Goal: Transaction & Acquisition: Book appointment/travel/reservation

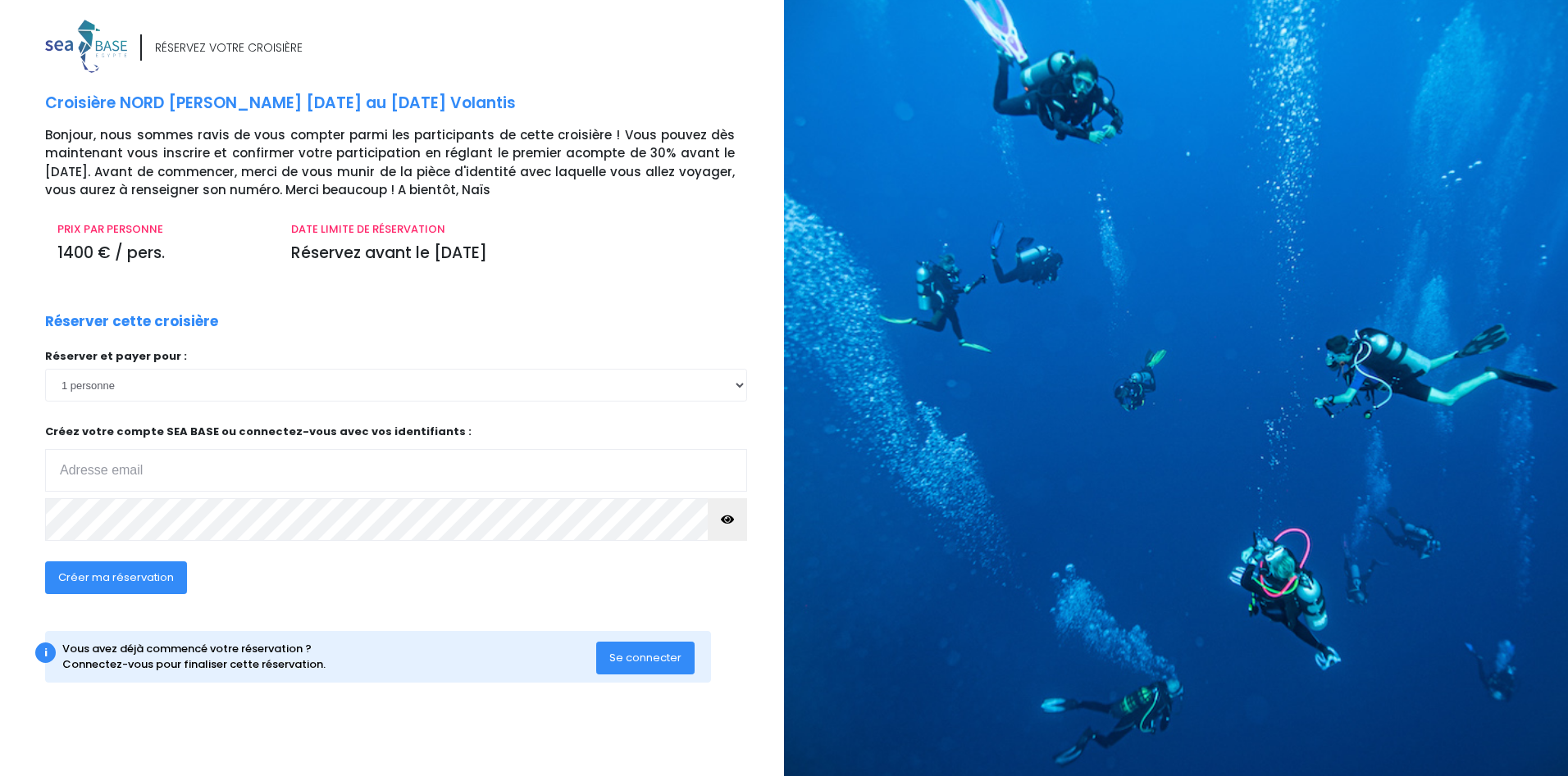
type input "lionel.kilzer@gmail.com"
click at [707, 387] on select "1 personne 2 personnes 3 personnes 4 personnes 5 personnes 6 personnes 7 person…" at bounding box center [396, 385] width 702 height 33
select select "2"
click at [45, 368] on select "1 personne 2 personnes 3 personnes 4 personnes 5 personnes 6 personnes 7 person…" at bounding box center [396, 385] width 702 height 33
click at [101, 576] on span "Créer ma réservation" at bounding box center [116, 577] width 116 height 15
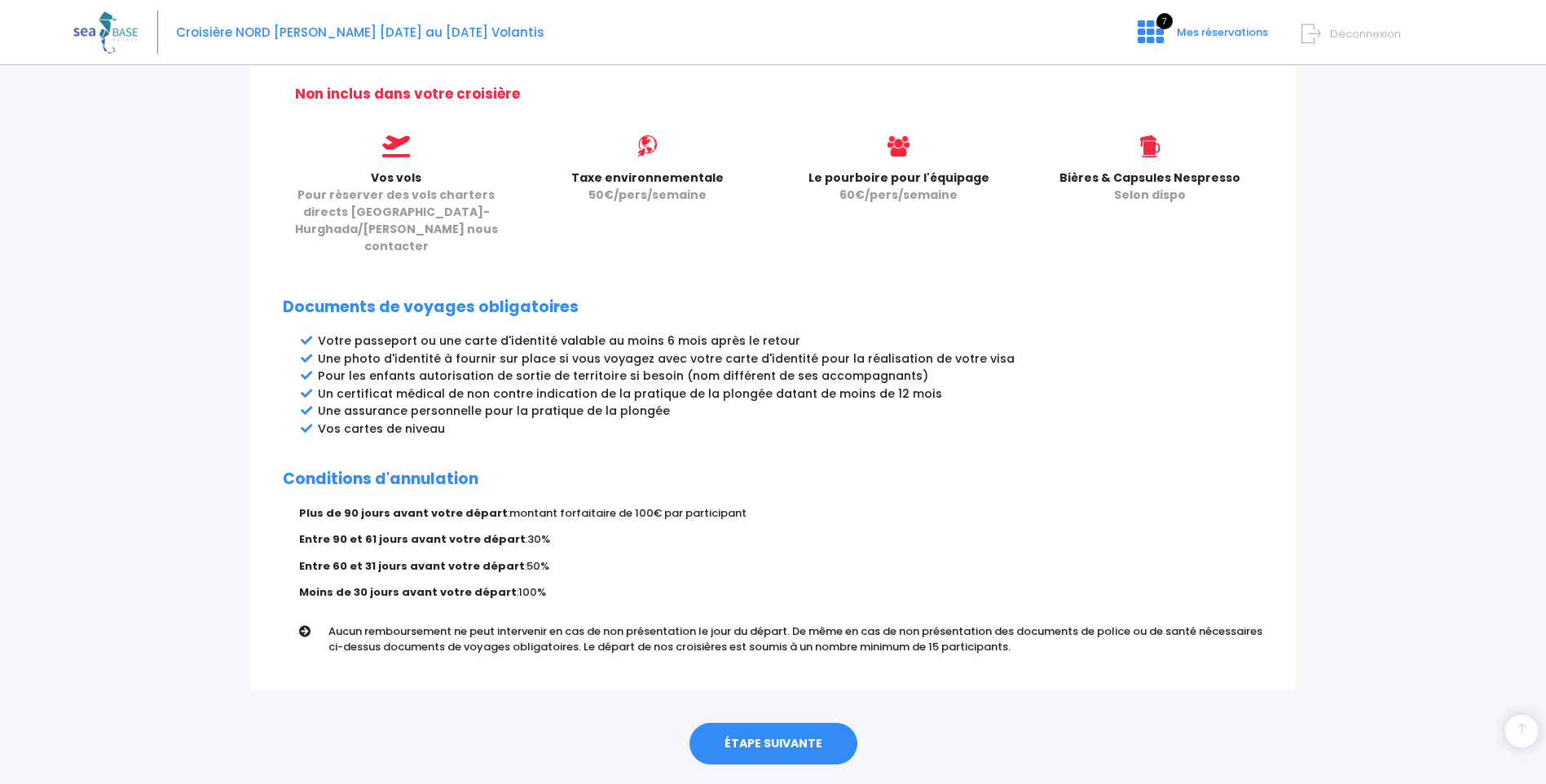
scroll to position [689, 0]
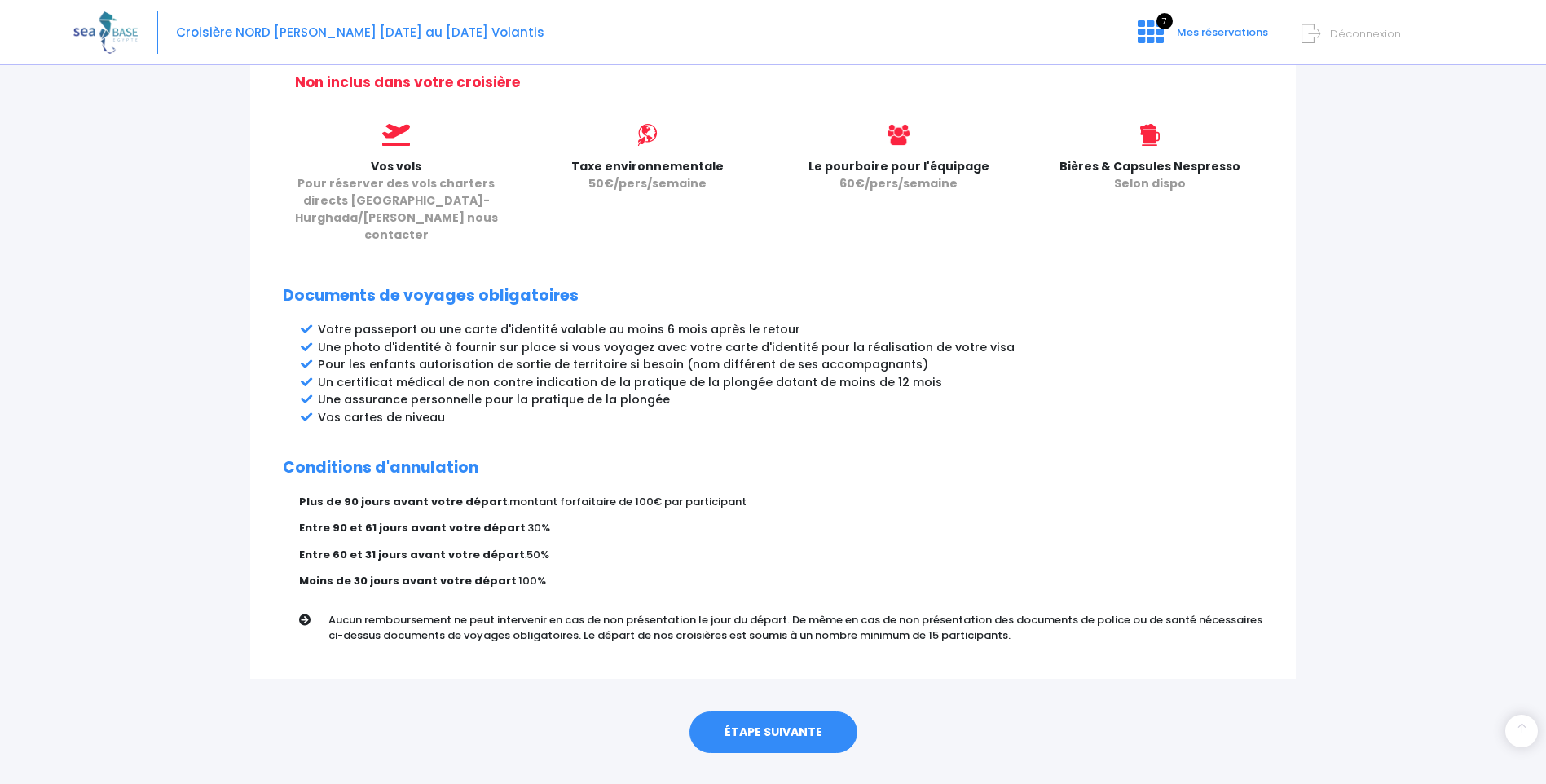
click at [778, 711] on link "ÉTAPE SUIVANTE" at bounding box center [773, 732] width 168 height 42
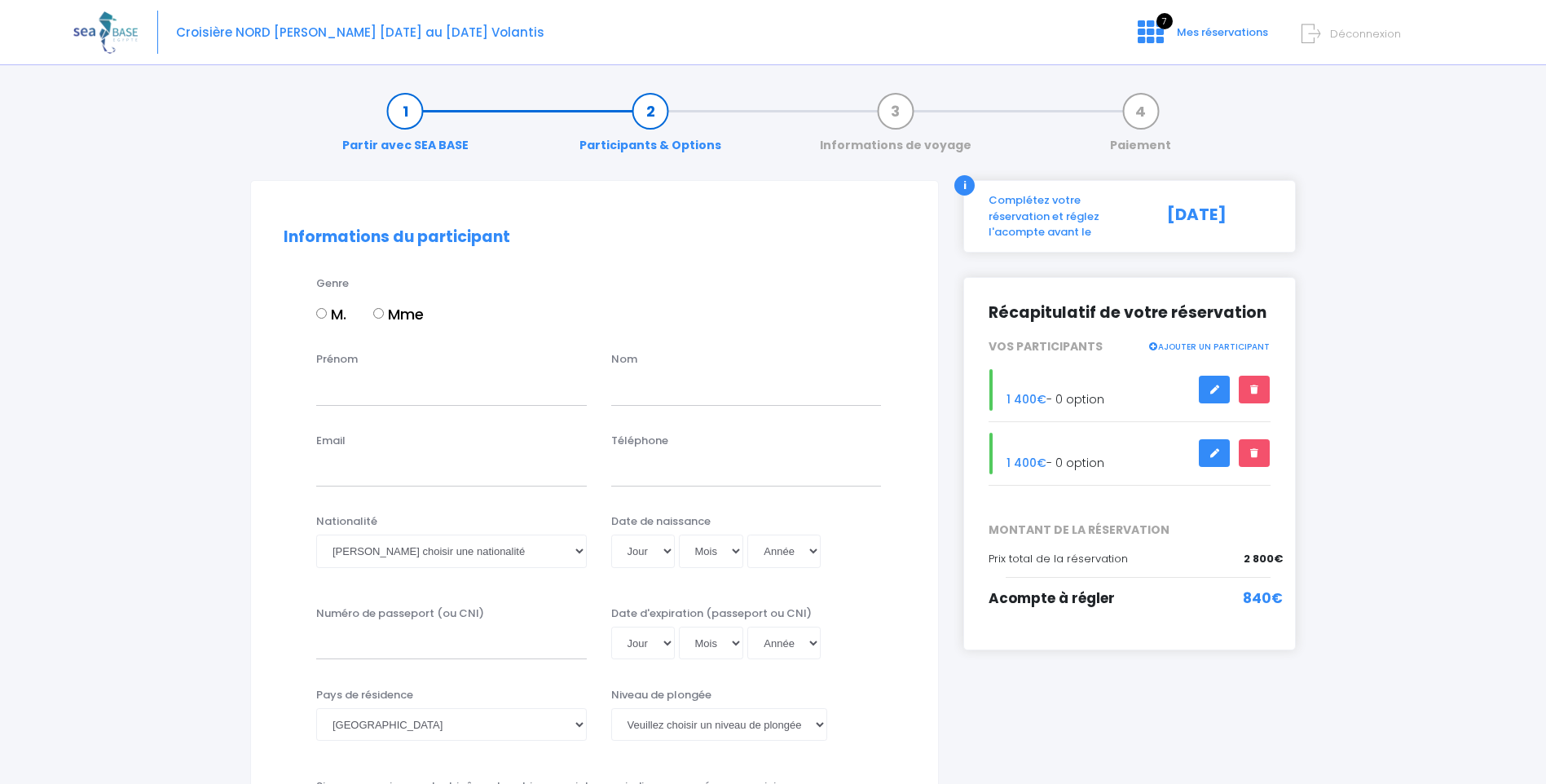
drag, startPoint x: 322, startPoint y: 310, endPoint x: 344, endPoint y: 371, distance: 64.8
click at [322, 310] on input "M." at bounding box center [322, 313] width 11 height 11
radio input "true"
click at [359, 403] on input "Prénom" at bounding box center [452, 388] width 271 height 33
type input "lionel"
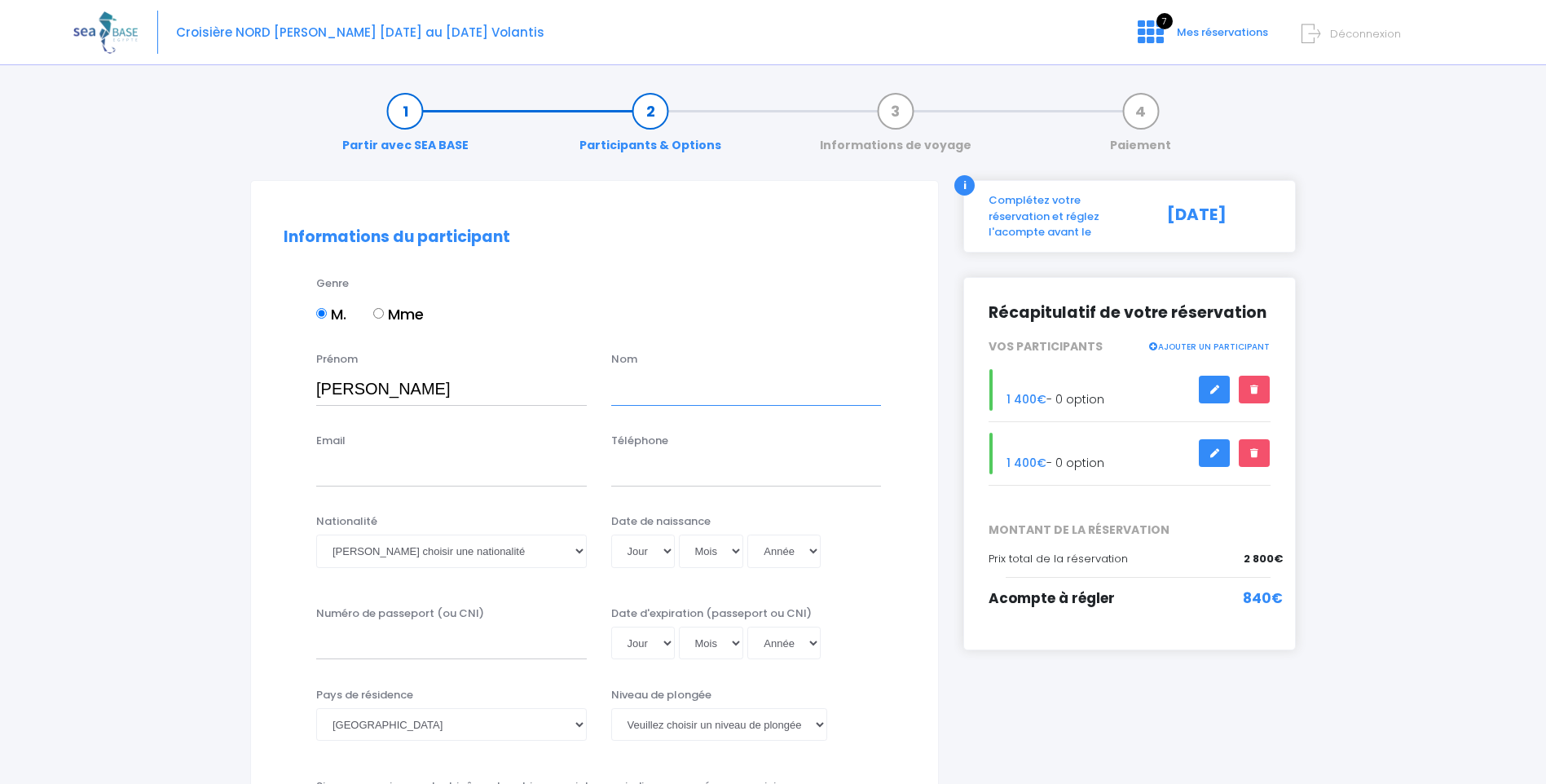
type input "kilzer"
type input "lionel.kilzer@gmail.com"
type input "0682961522"
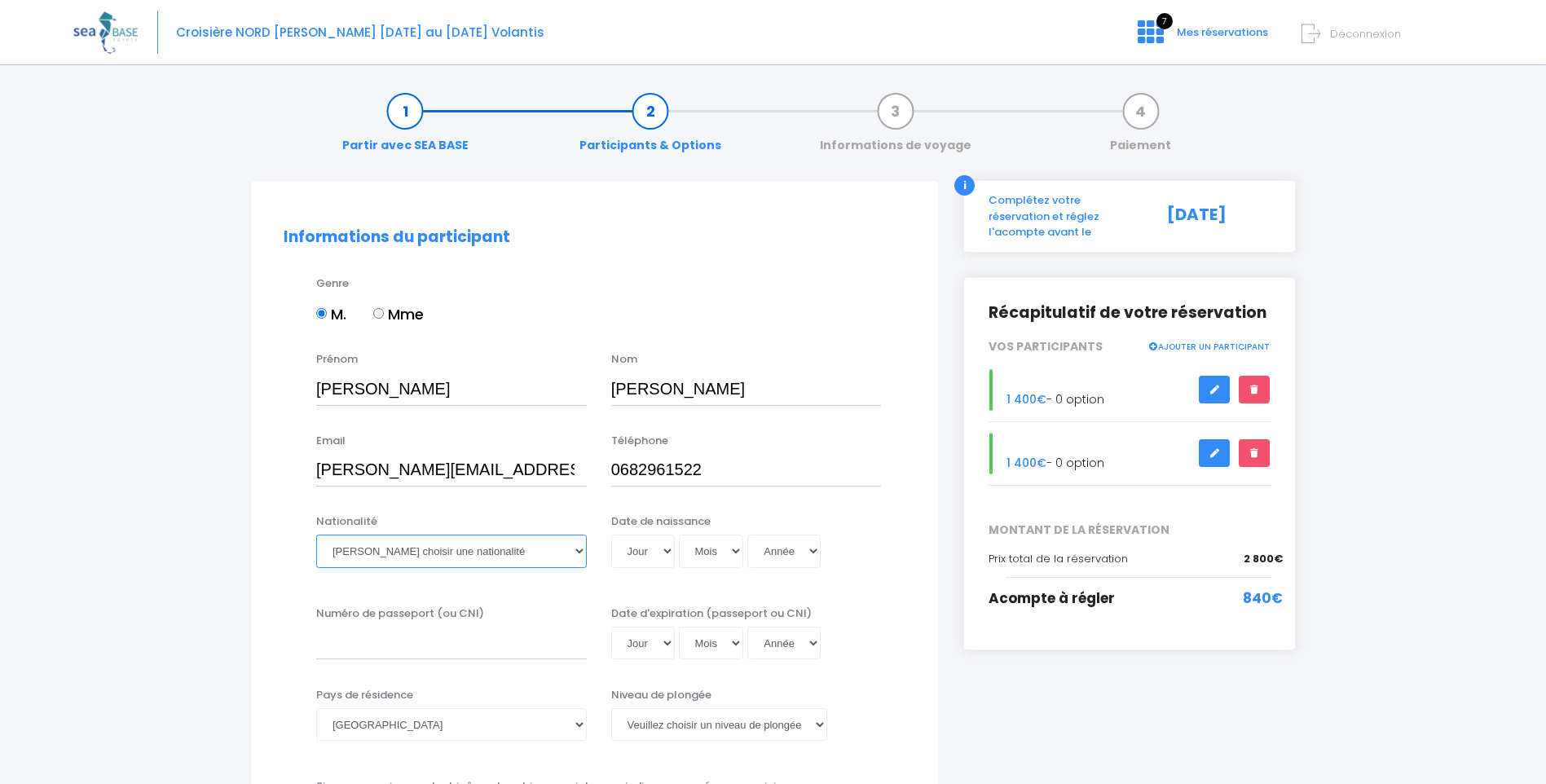
click at [579, 548] on select "Veuillez choisir une nationalité Afghane Albanaise Algerienne Allemande America…" at bounding box center [452, 551] width 271 height 33
click at [396, 553] on select "Veuillez choisir une nationalité Afghane Albanaise Algerienne Allemande America…" at bounding box center [452, 551] width 271 height 33
click at [390, 553] on select "Veuillez choisir une nationalité Afghane Albanaise Algerienne Allemande America…" at bounding box center [452, 551] width 271 height 33
select select "Française"
click at [316, 535] on select "Veuillez choisir une nationalité Afghane Albanaise Algerienne Allemande America…" at bounding box center [452, 551] width 271 height 33
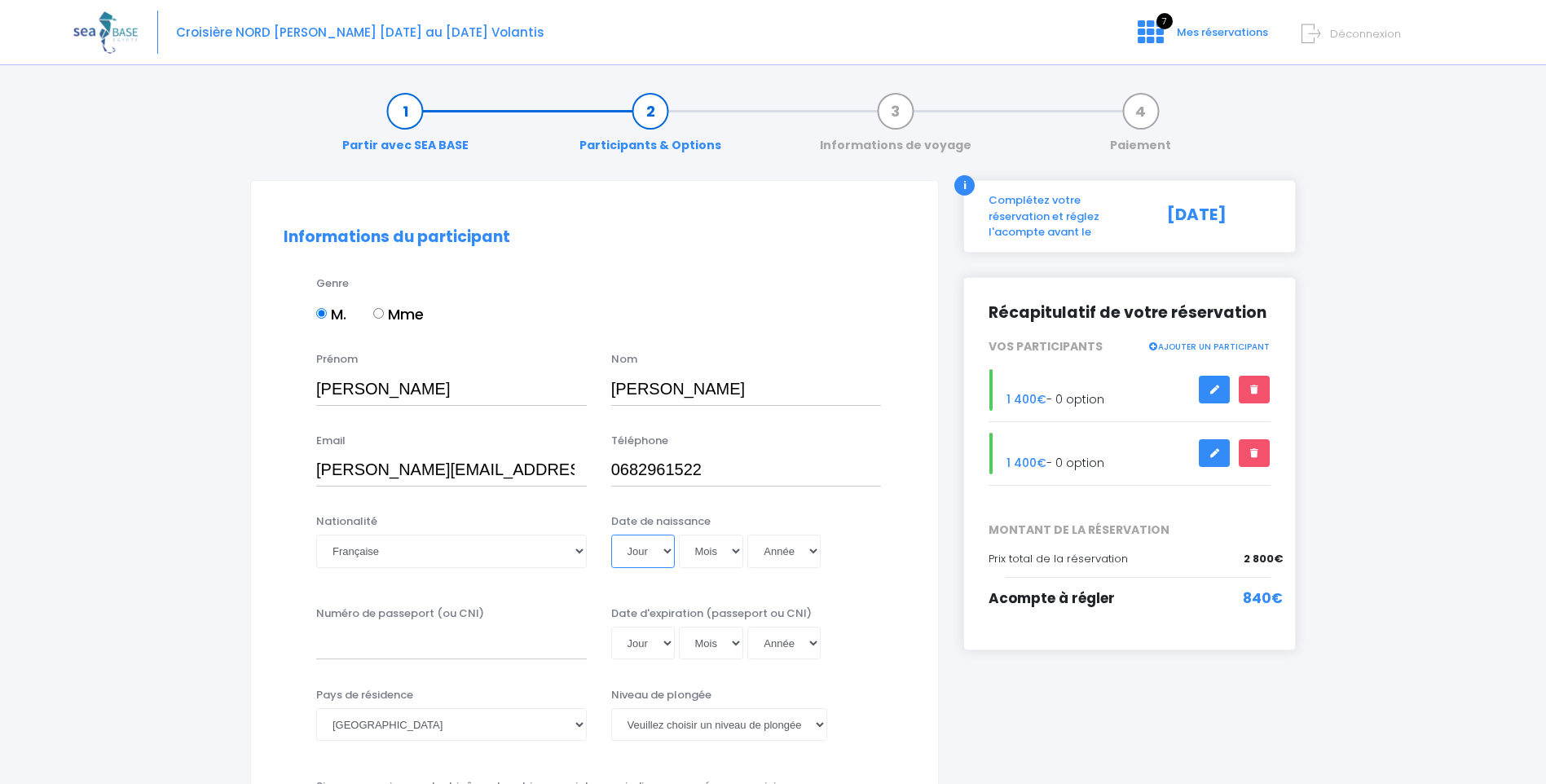
click at [666, 551] on select "Jour 01 02 03 04 05 06 07 08 09 10 11 12 13 14 15 16 17 18 19 20 21 22 23 24 25…" at bounding box center [642, 551] width 63 height 33
select select "19"
click at [611, 535] on select "Jour 01 02 03 04 05 06 07 08 09 10 11 12 13 14 15 16 17 18 19 20 21 22 23 24 25…" at bounding box center [642, 551] width 63 height 33
click at [737, 548] on select "Mois 01 02 03 04 05 06 07 08 09 10 11 12" at bounding box center [711, 551] width 65 height 33
select select "07"
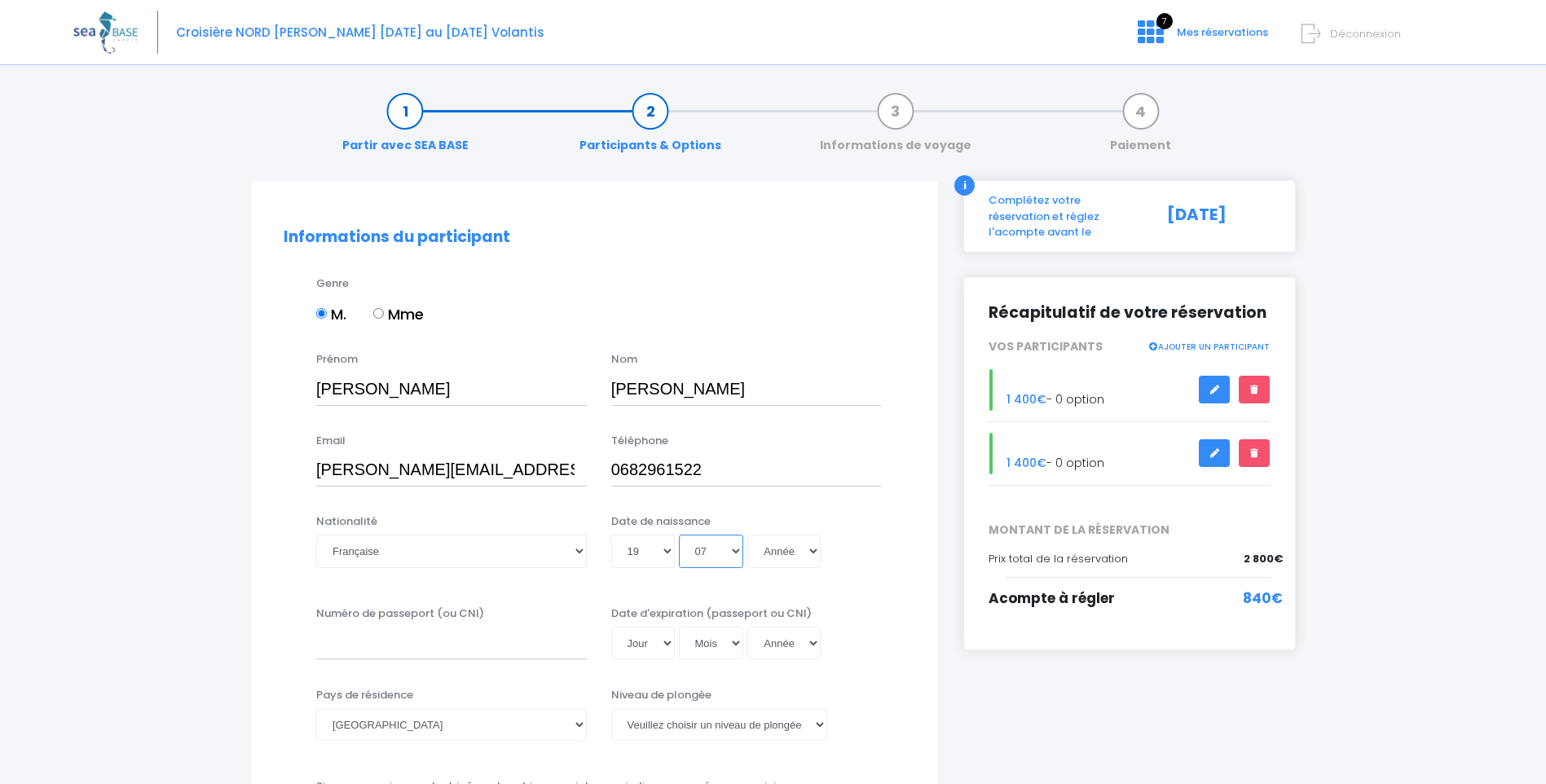
click at [679, 535] on select "Mois 01 02 03 04 05 06 07 08 09 10 11 12" at bounding box center [711, 551] width 65 height 33
click at [814, 552] on select "Année 2045 2044 2043 2042 2041 2040 2039 2038 2037 2036 2035 2034 2033 2032 203…" at bounding box center [784, 551] width 74 height 33
select select "1969"
click at [747, 535] on select "Année 2045 2044 2043 2042 2041 2040 2039 2038 2037 2036 2035 2034 2033 2032 203…" at bounding box center [784, 551] width 74 height 33
type input "1969-07-19"
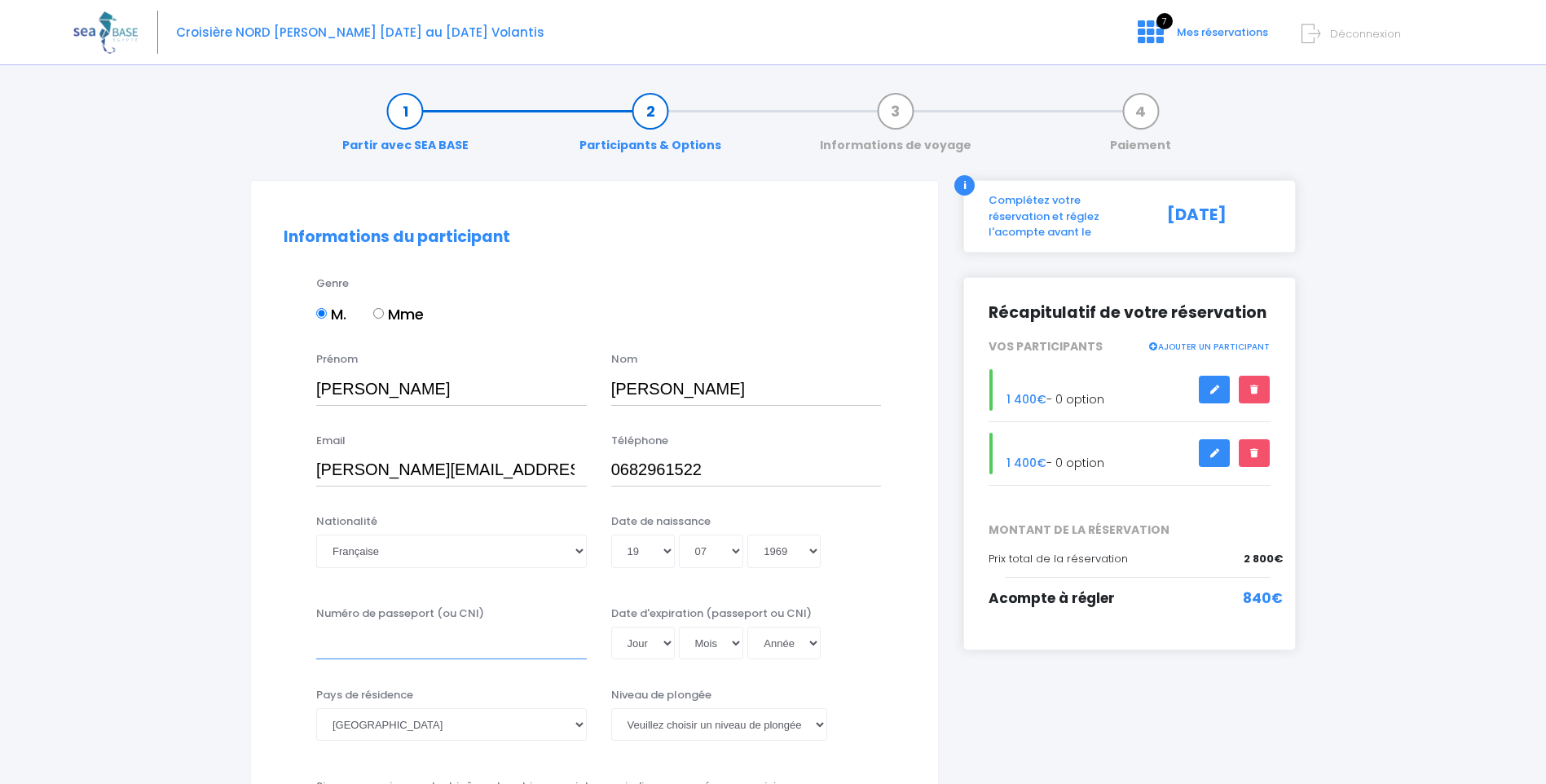
click at [494, 645] on input "Numéro de passeport (ou CNI)" at bounding box center [452, 643] width 271 height 33
type input "22ED58110"
click at [666, 643] on select "Jour 01 02 03 04 05 06 07 08 09 10 11 12 13 14 15 16 17 18 19 20 21 22 23 24 25…" at bounding box center [642, 643] width 63 height 33
select select "05"
click at [611, 627] on select "Jour 01 02 03 04 05 06 07 08 09 10 11 12 13 14 15 16 17 18 19 20 21 22 23 24 25…" at bounding box center [642, 643] width 63 height 33
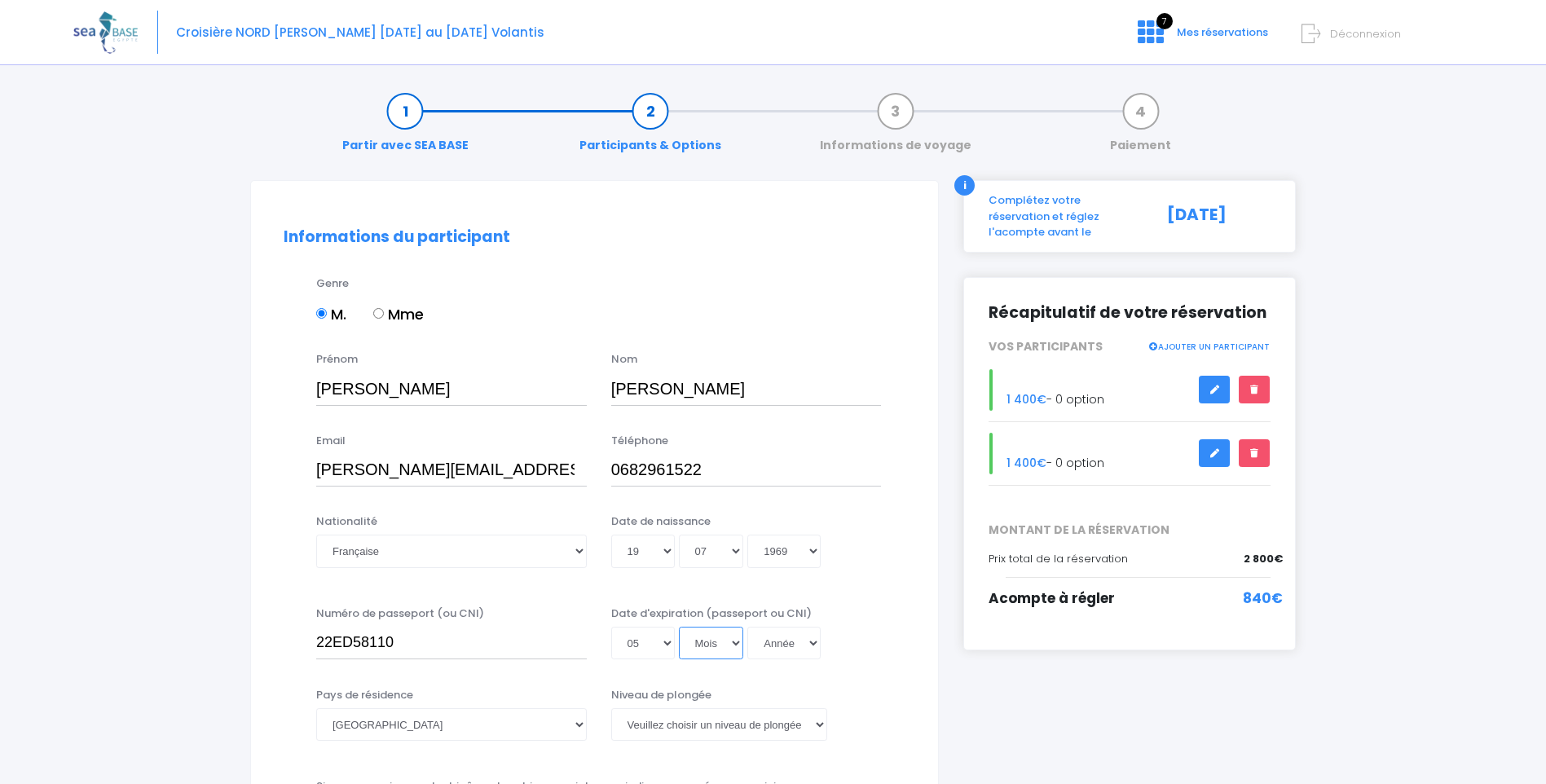
click at [737, 640] on select "Mois 01 02 03 04 05 06 07 08 09 10 11 12" at bounding box center [711, 643] width 65 height 33
select select "07"
click at [679, 627] on select "Mois 01 02 03 04 05 06 07 08 09 10 11 12" at bounding box center [711, 643] width 65 height 33
click at [818, 644] on select "Année 2045 2044 2043 2042 2041 2040 2039 2038 2037 2036 2035 2034 2033 2032 203…" at bounding box center [784, 643] width 74 height 33
select select "2032"
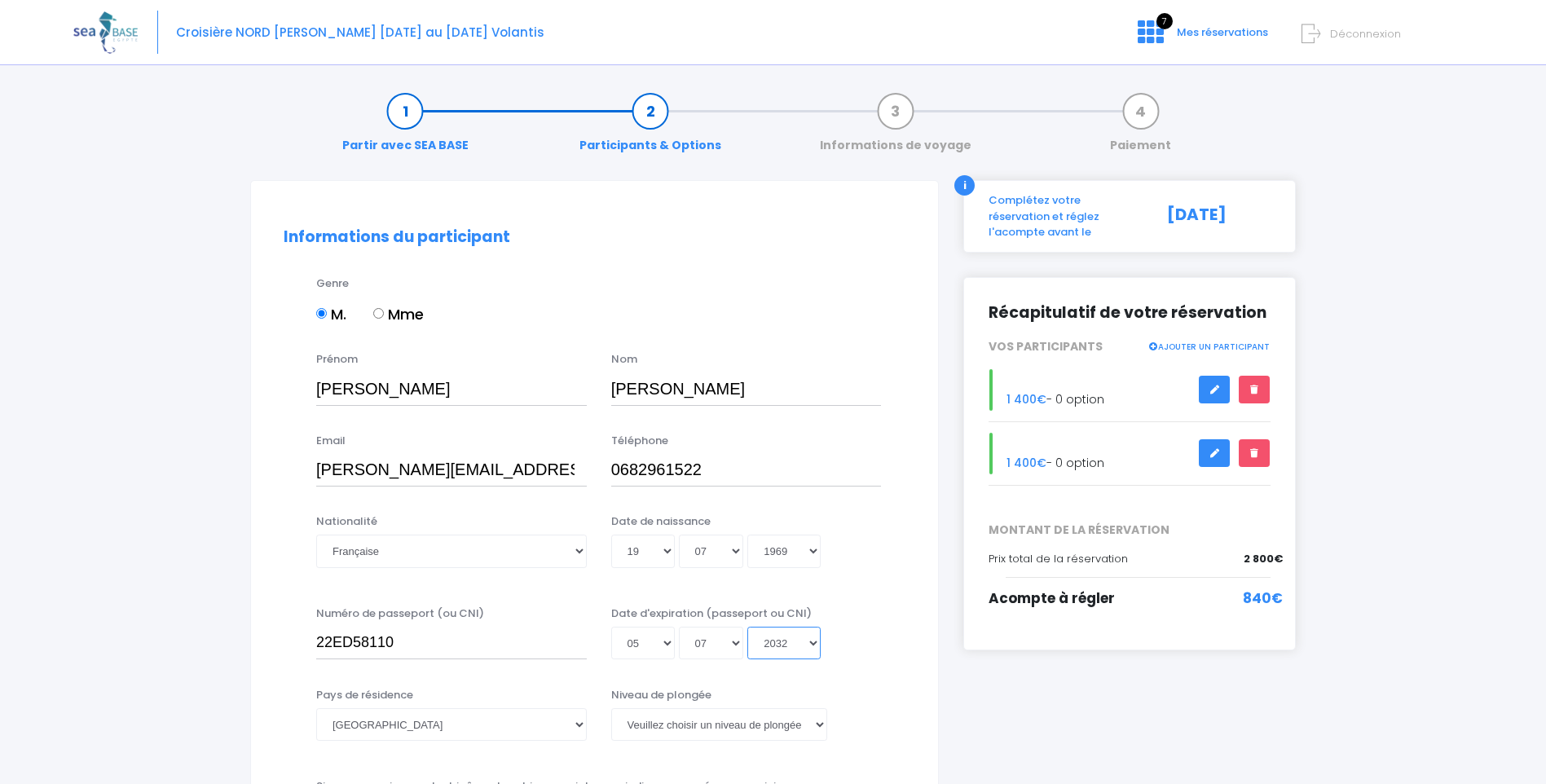
click at [747, 627] on select "Année 2045 2044 2043 2042 2041 2040 2039 2038 2037 2036 2035 2034 2033 2032 203…" at bounding box center [784, 643] width 74 height 33
type input "2032-07-05"
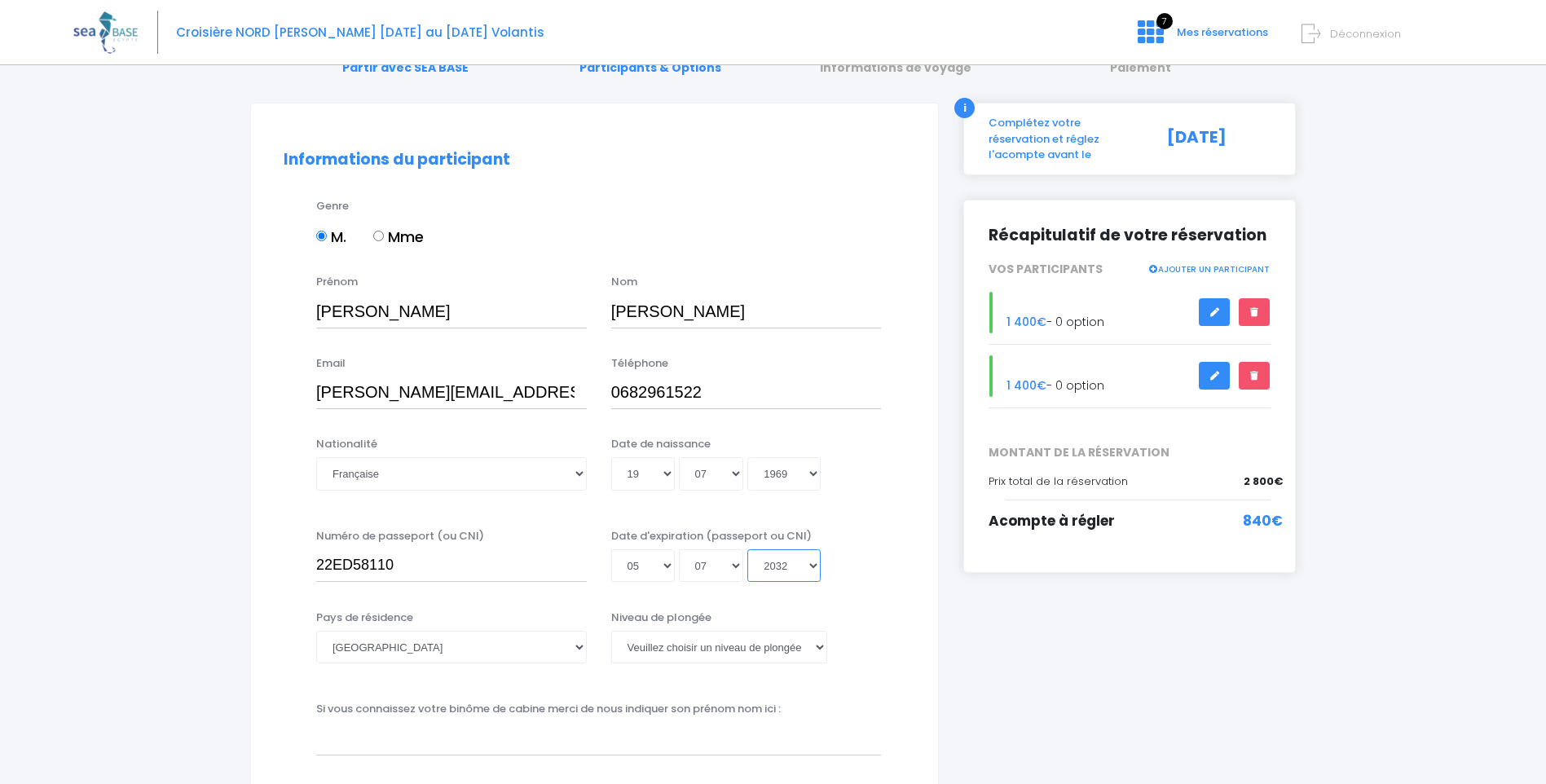
scroll to position [81, 0]
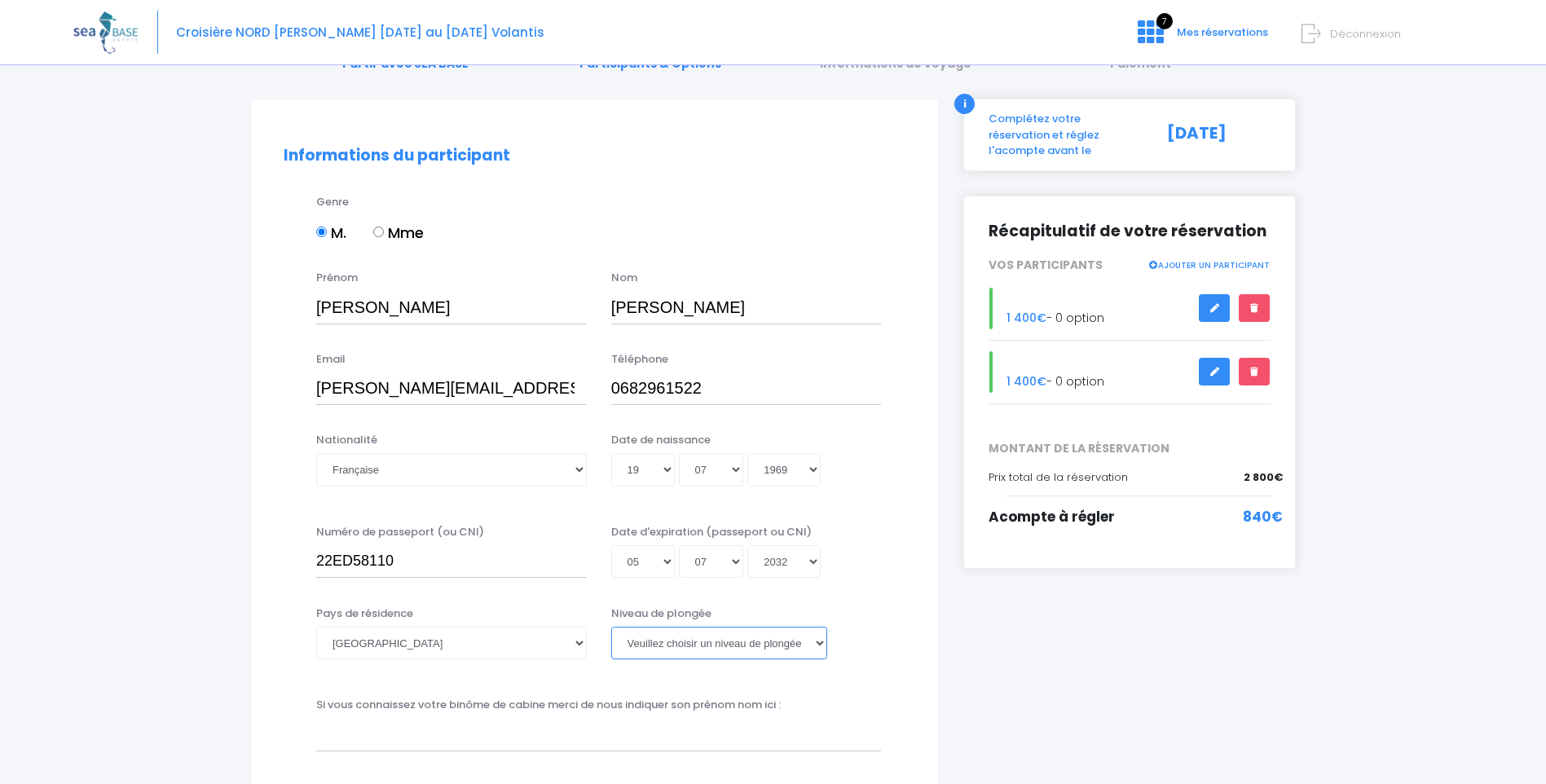
click at [818, 646] on select "Veuillez choisir un niveau de plongée Non plongeur Junior OW diver Adventure OW…" at bounding box center [718, 643] width 216 height 33
select select "MF1"
click at [611, 627] on select "Veuillez choisir un niveau de plongée Non plongeur Junior OW diver Adventure OW…" at bounding box center [718, 643] width 216 height 33
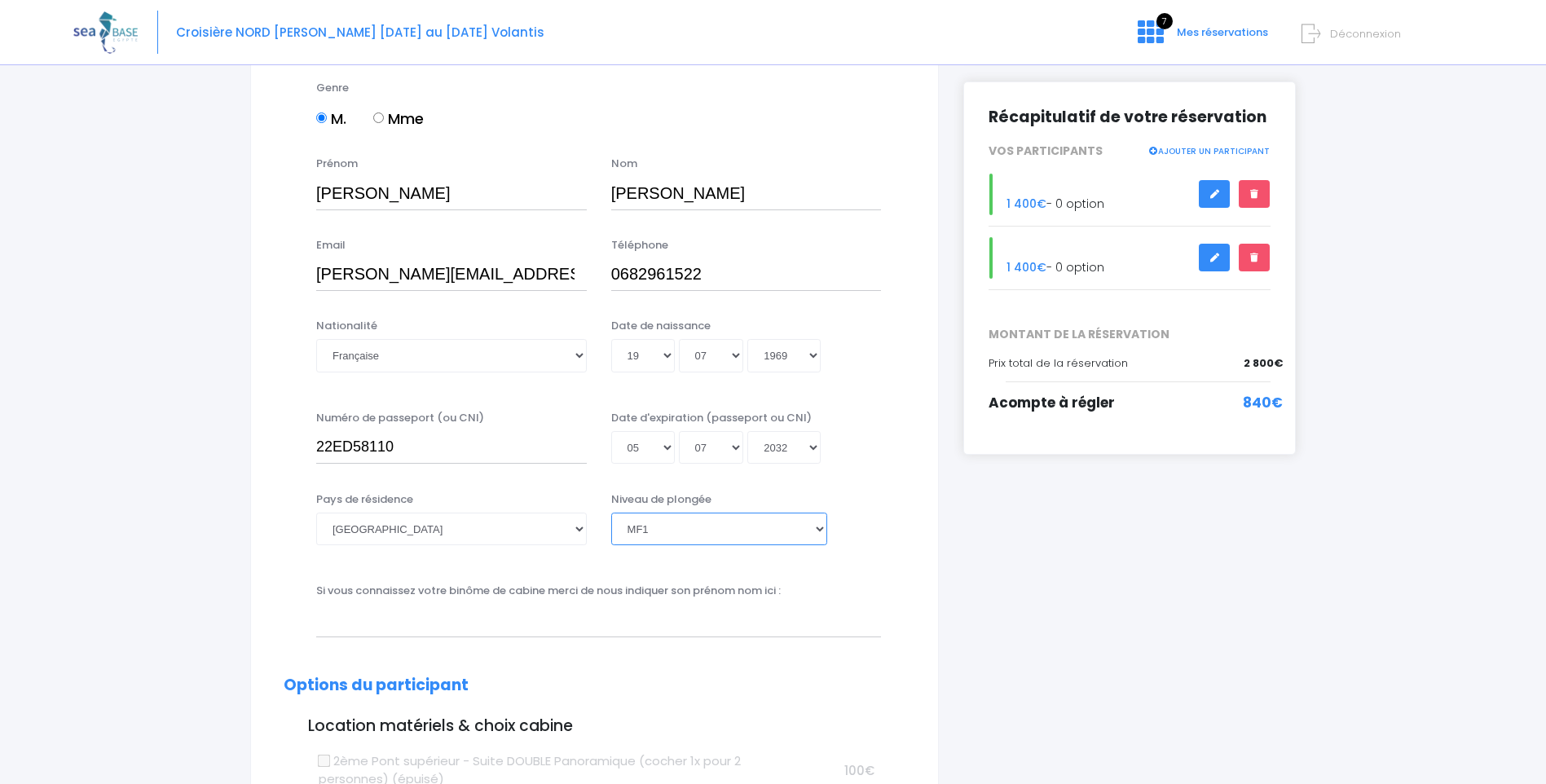
scroll to position [244, 0]
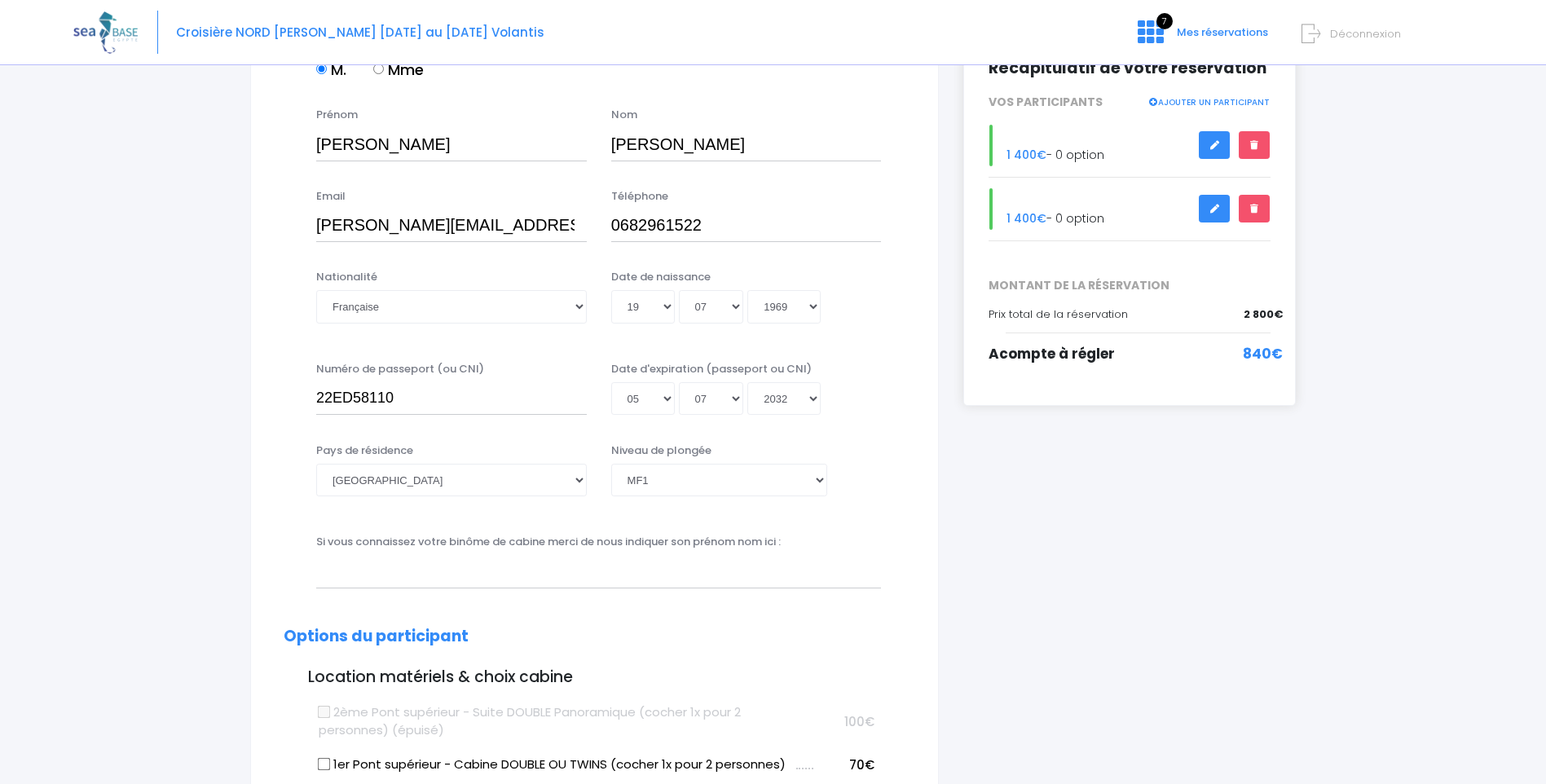
click at [796, 540] on div "Si vous connaissez votre binôme de cabine merci de nous indiquer son prénom nom…" at bounding box center [598, 561] width 589 height 54
click at [781, 542] on label "Si vous connaissez votre binôme de cabine merci de nous indiquer son prénom nom…" at bounding box center [548, 541] width 465 height 16
click at [587, 242] on input "lionel.kilzer@gmail.com" at bounding box center [452, 226] width 271 height 33
click at [689, 571] on input "text" at bounding box center [599, 571] width 565 height 33
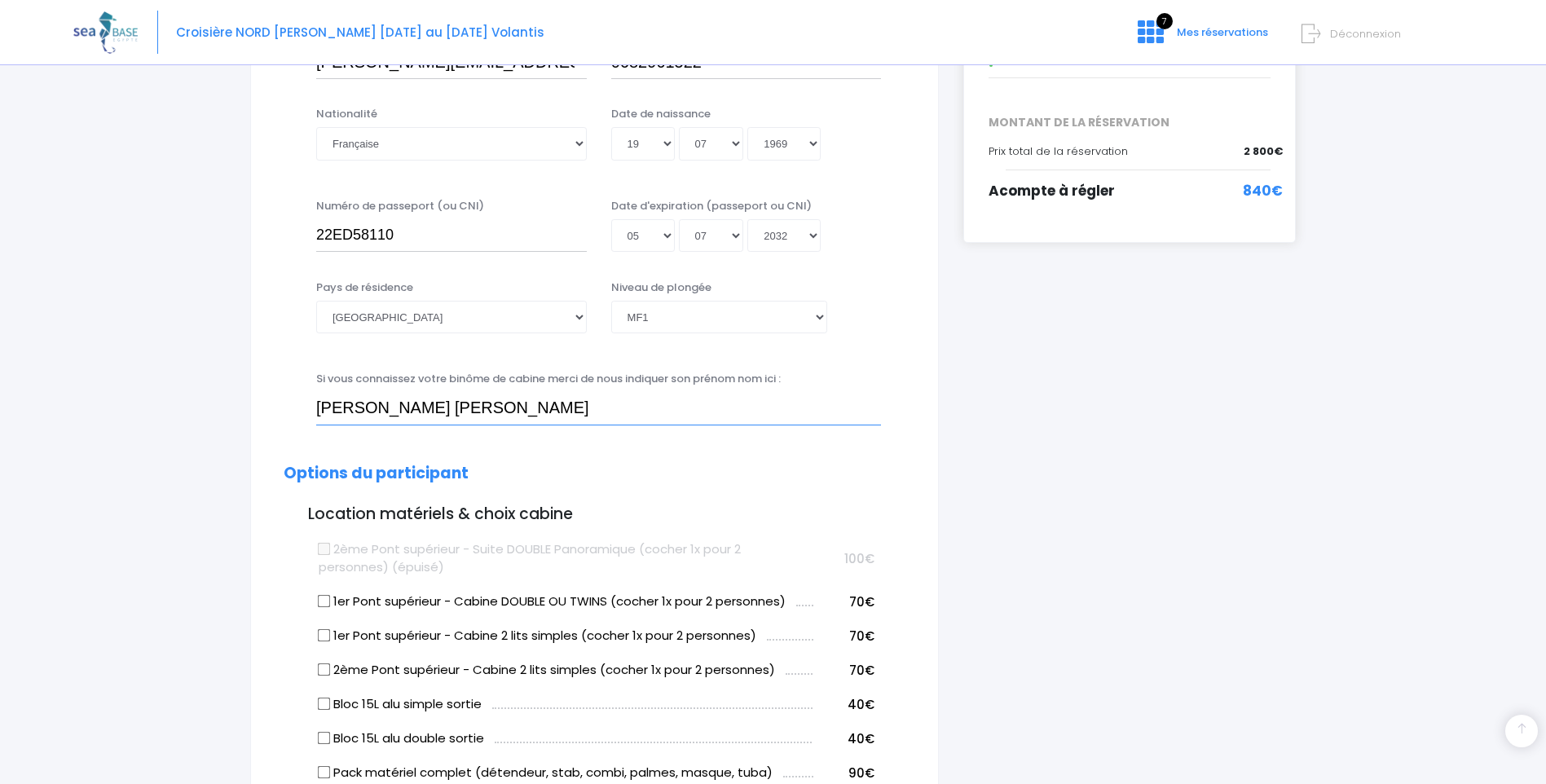
scroll to position [489, 0]
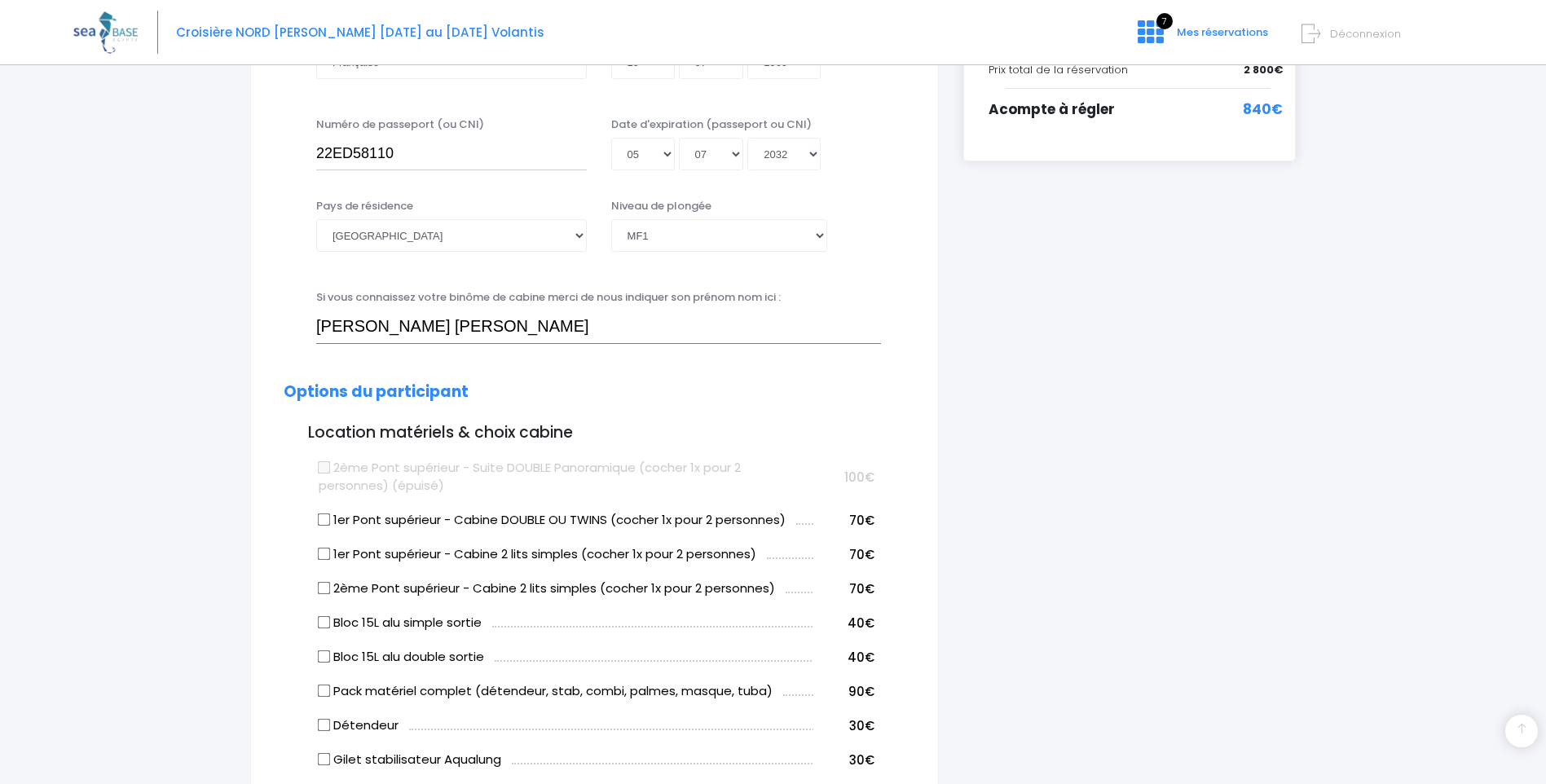
type input "Catherine Lacour Kilzer"
click at [328, 522] on input "1er Pont supérieur - Cabine DOUBLE OU TWINS (cocher 1x pour 2 personnes)" at bounding box center [324, 519] width 13 height 13
checkbox input "true"
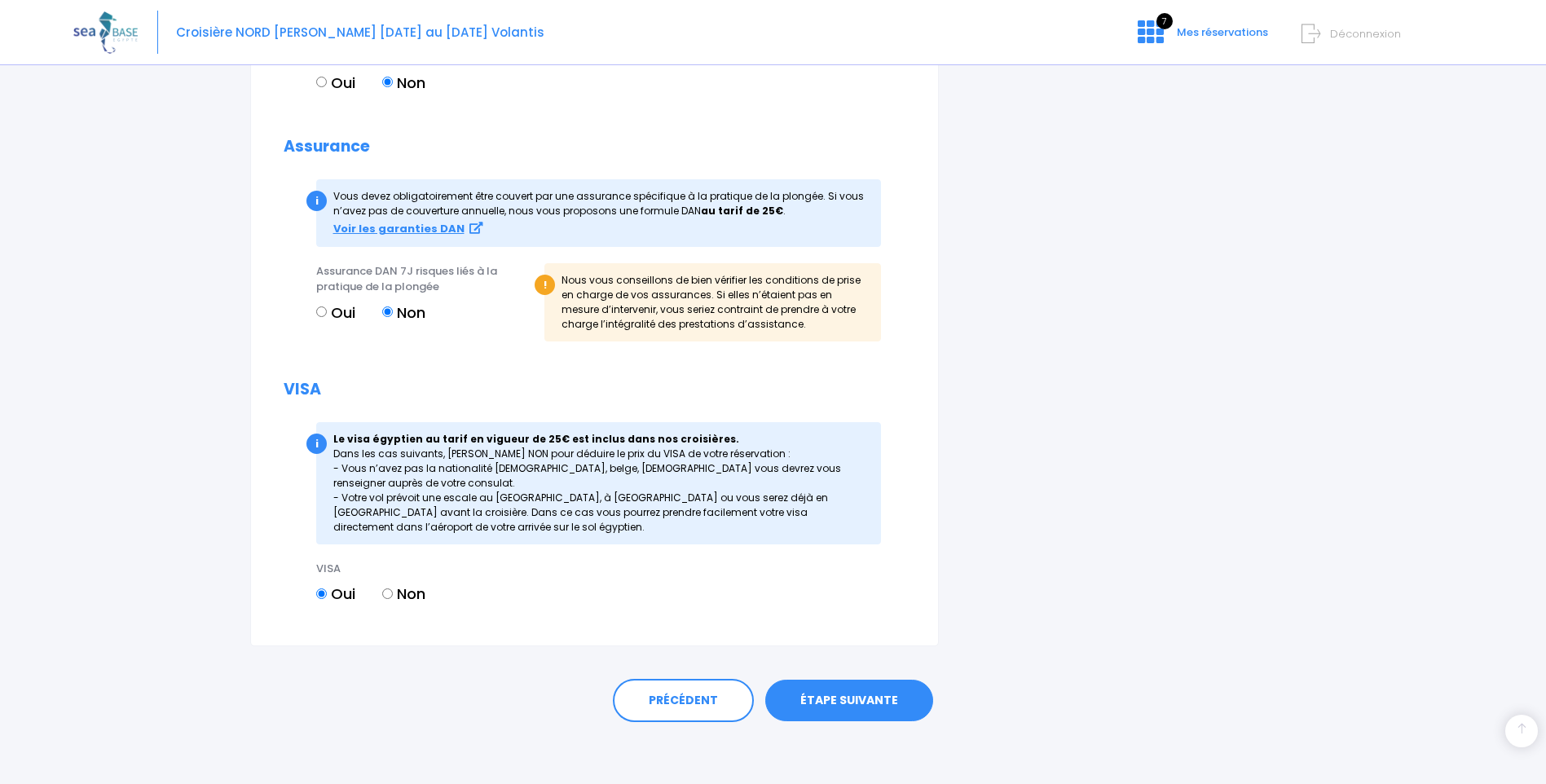
scroll to position [1658, 0]
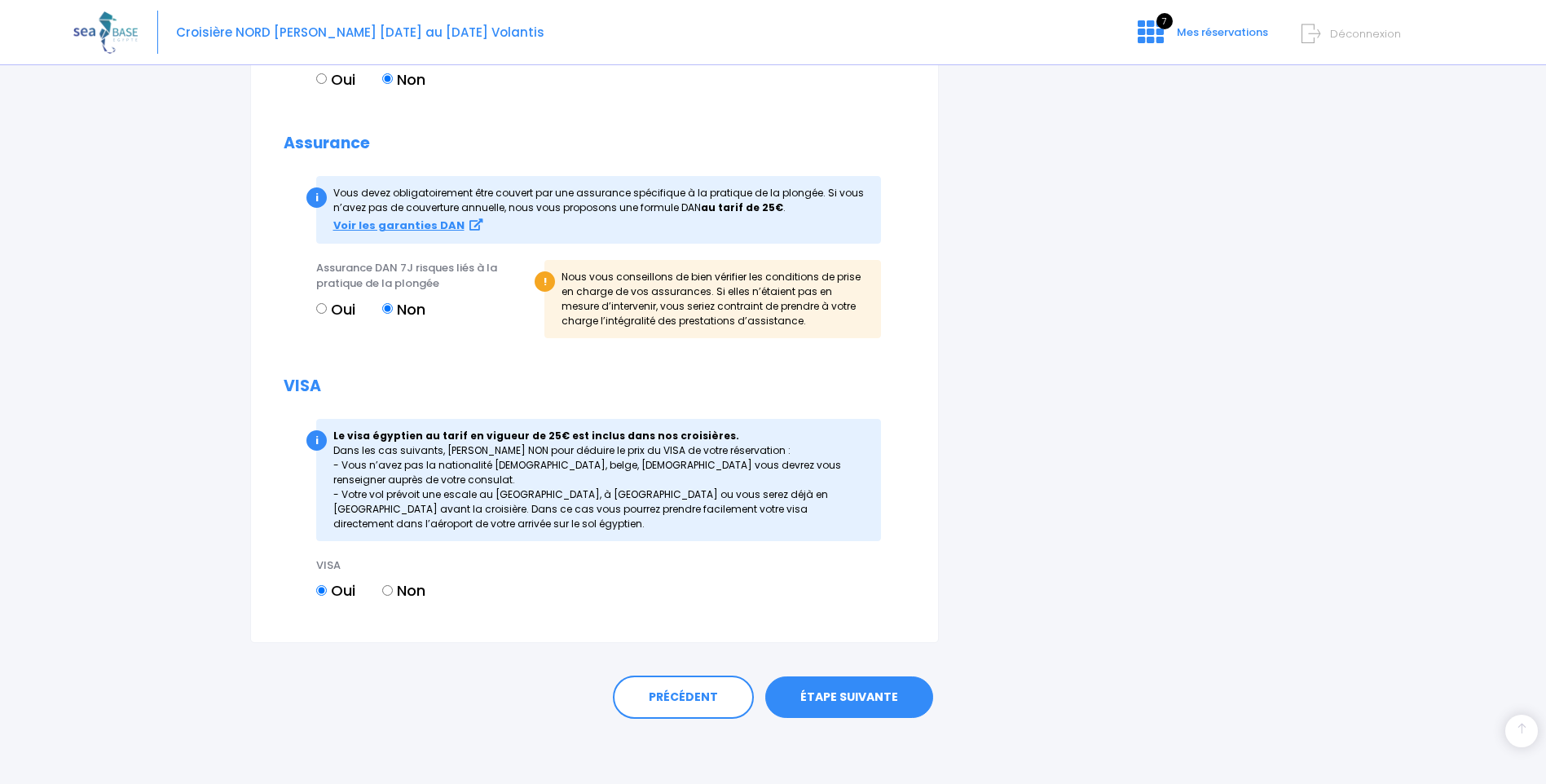
click at [842, 697] on link "ÉTAPE SUIVANTE" at bounding box center [850, 698] width 168 height 42
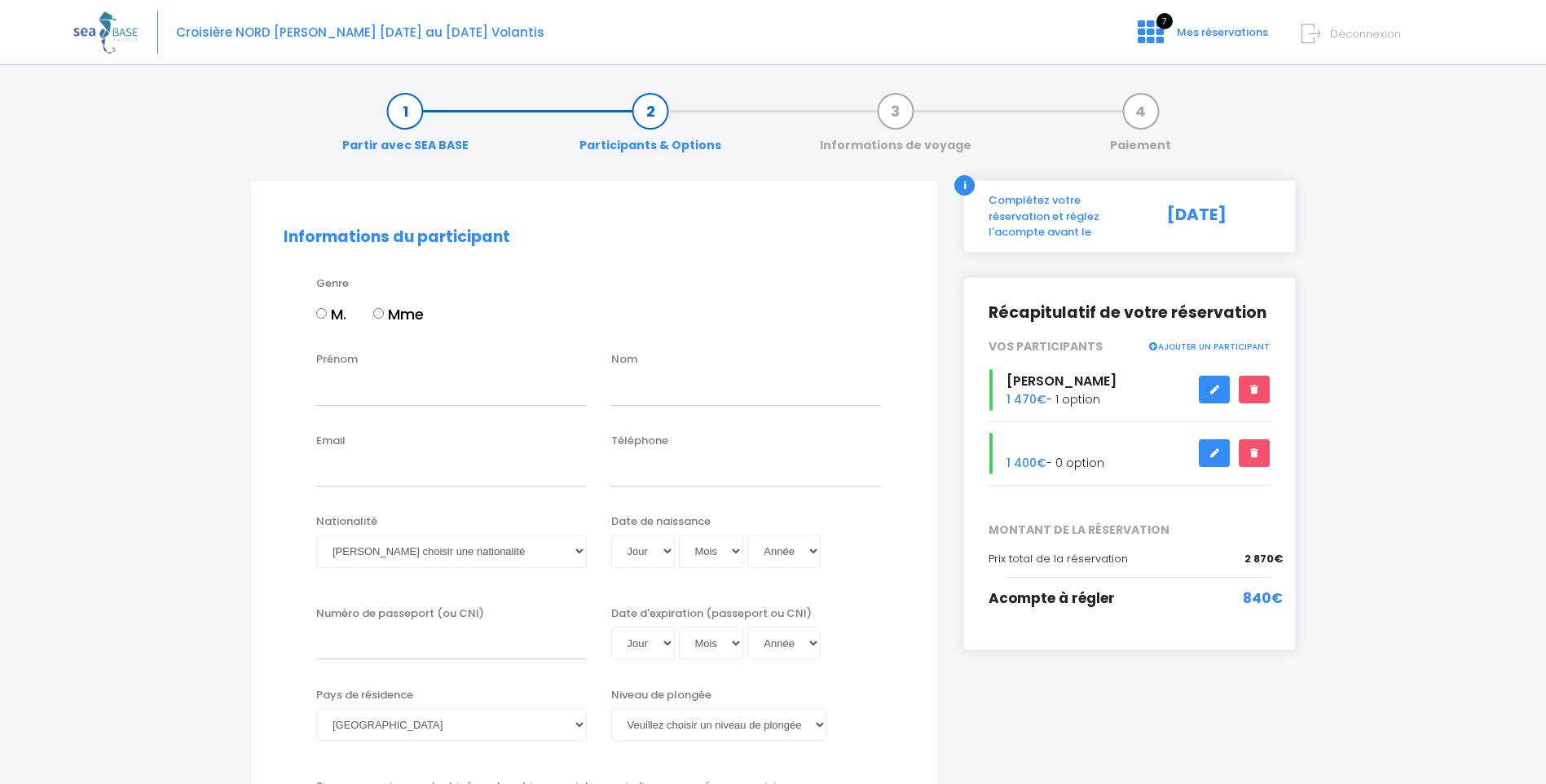
click at [381, 312] on input "Mme" at bounding box center [378, 313] width 11 height 11
radio input "true"
click at [363, 409] on div "Prénom Nom" at bounding box center [595, 383] width 646 height 64
click at [366, 397] on input "Prénom" at bounding box center [452, 388] width 271 height 33
type input "Catherine"
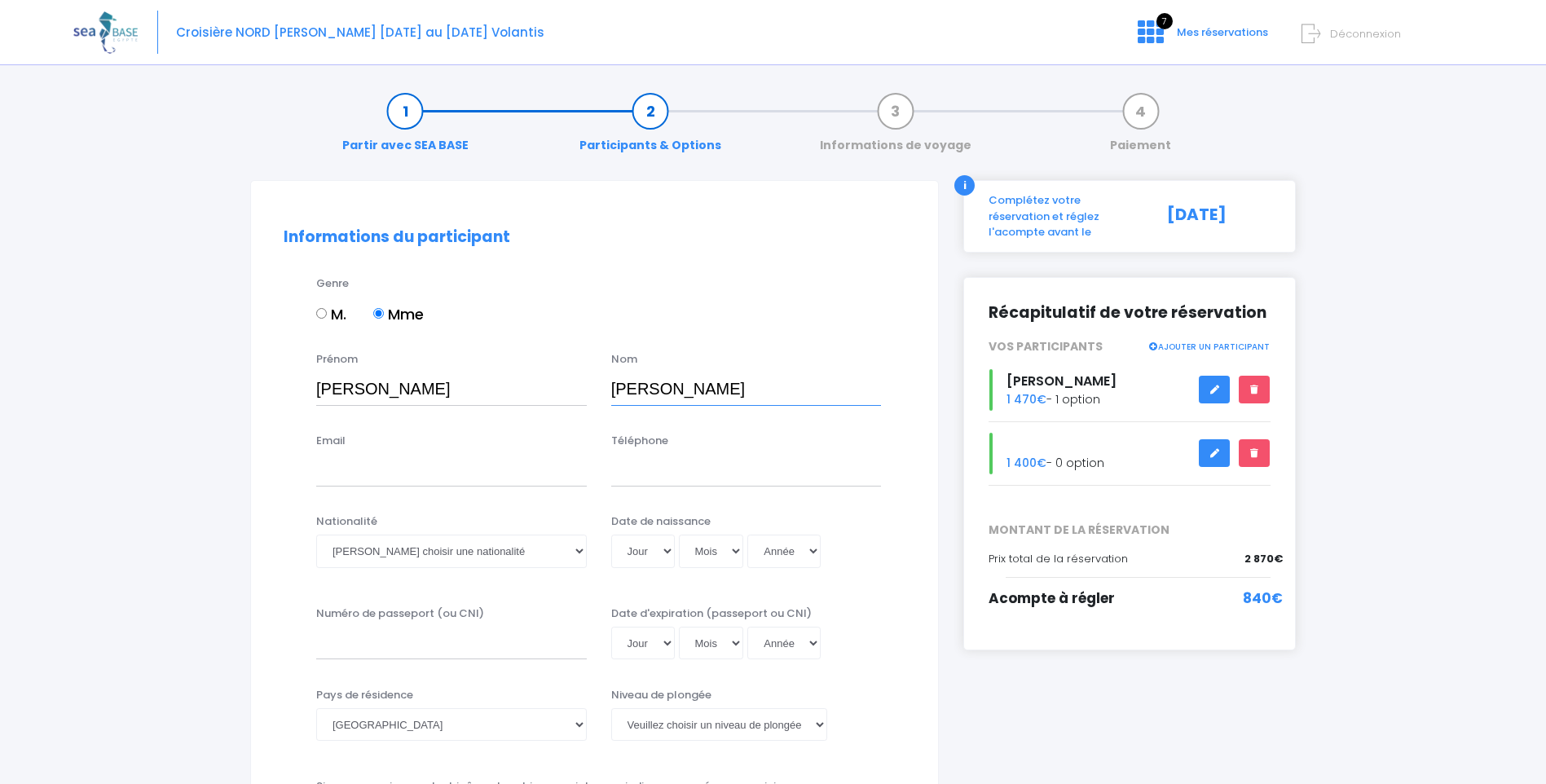
click at [685, 390] on input "KILZER" at bounding box center [746, 388] width 271 height 33
type input "K"
type input "LACOUR ep KILZER"
click at [440, 481] on input "Email" at bounding box center [452, 470] width 271 height 33
type input "catherine.lacour67@gmail.com"
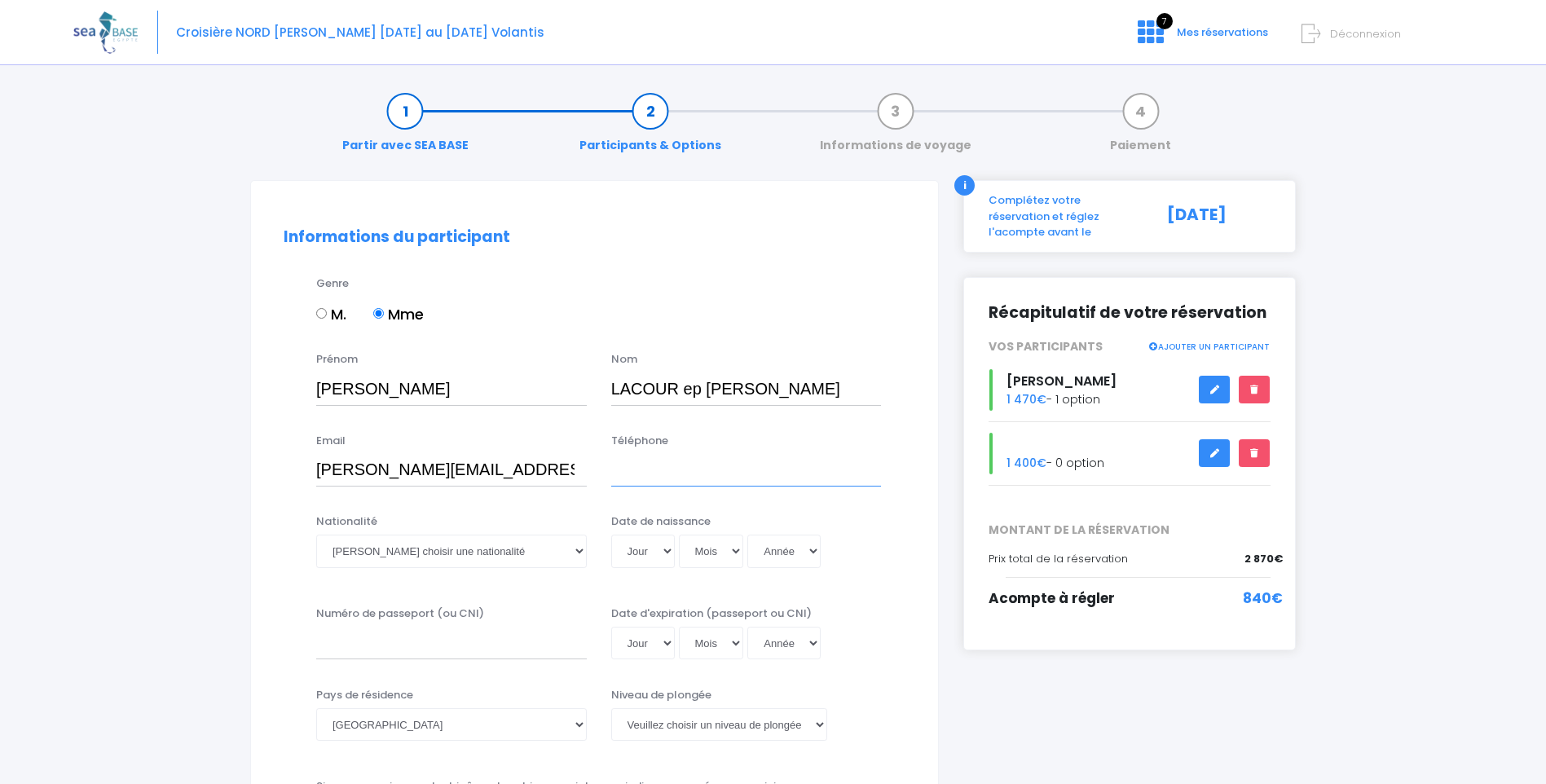
click at [657, 474] on input "Téléphone" at bounding box center [746, 470] width 271 height 33
type input "0630996999"
drag, startPoint x: 481, startPoint y: 554, endPoint x: 490, endPoint y: 554, distance: 9.0
click at [481, 554] on select "Veuillez choisir une nationalité Afghane Albanaise Algerienne Allemande America…" at bounding box center [452, 551] width 271 height 33
select select "Française"
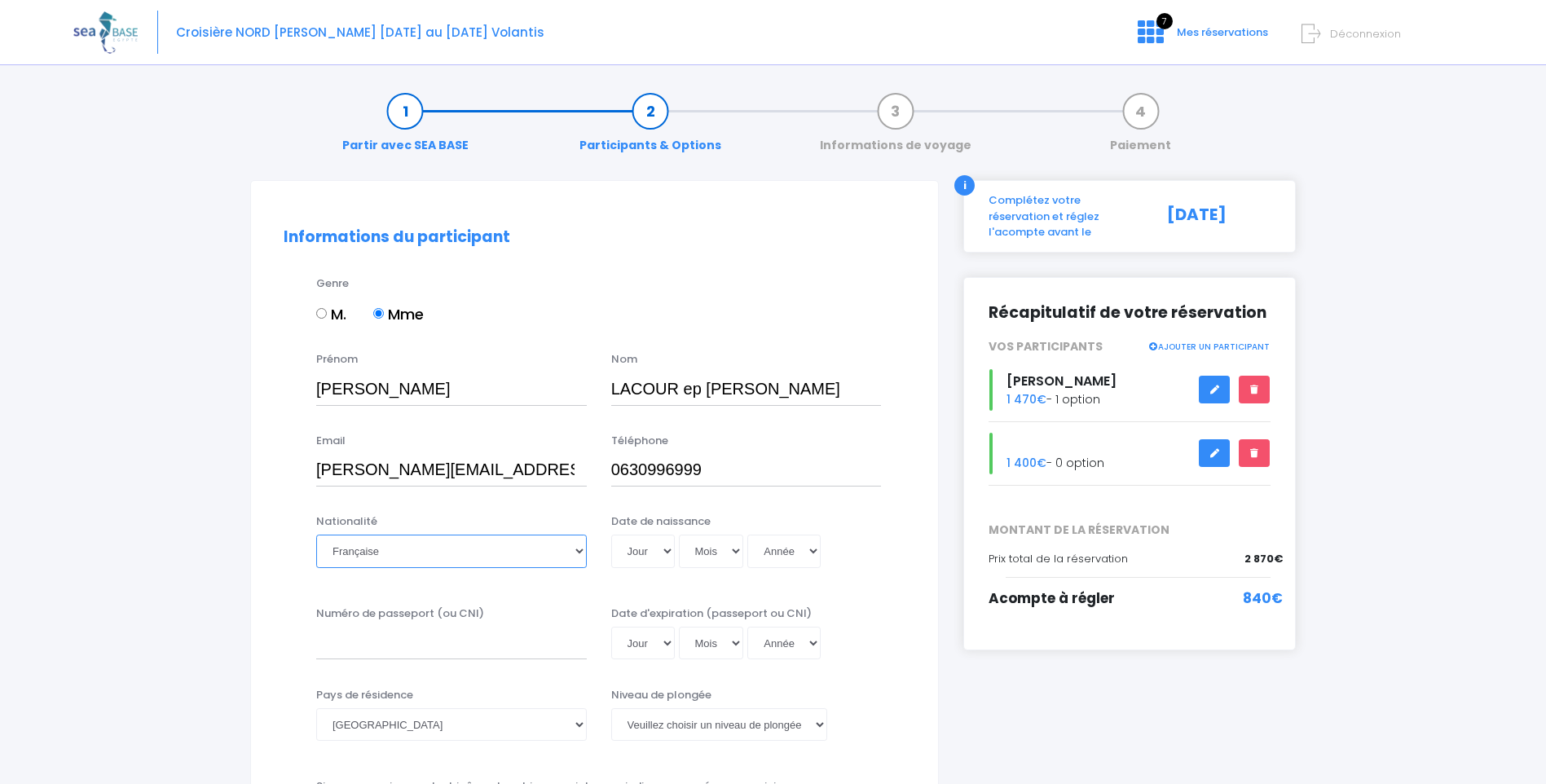
click at [316, 535] on select "Veuillez choisir une nationalité Afghane Albanaise Algerienne Allemande America…" at bounding box center [452, 551] width 271 height 33
click at [664, 553] on select "Jour 01 02 03 04 05 06 07 08 09 10 11 12 13 14 15 16 17 18 19 20 21 22 23 24 25…" at bounding box center [642, 551] width 63 height 33
select select "17"
click at [611, 535] on select "Jour 01 02 03 04 05 06 07 08 09 10 11 12 13 14 15 16 17 18 19 20 21 22 23 24 25…" at bounding box center [642, 551] width 63 height 33
click at [734, 555] on select "Mois 01 02 03 04 05 06 07 08 09 10 11 12" at bounding box center [711, 551] width 65 height 33
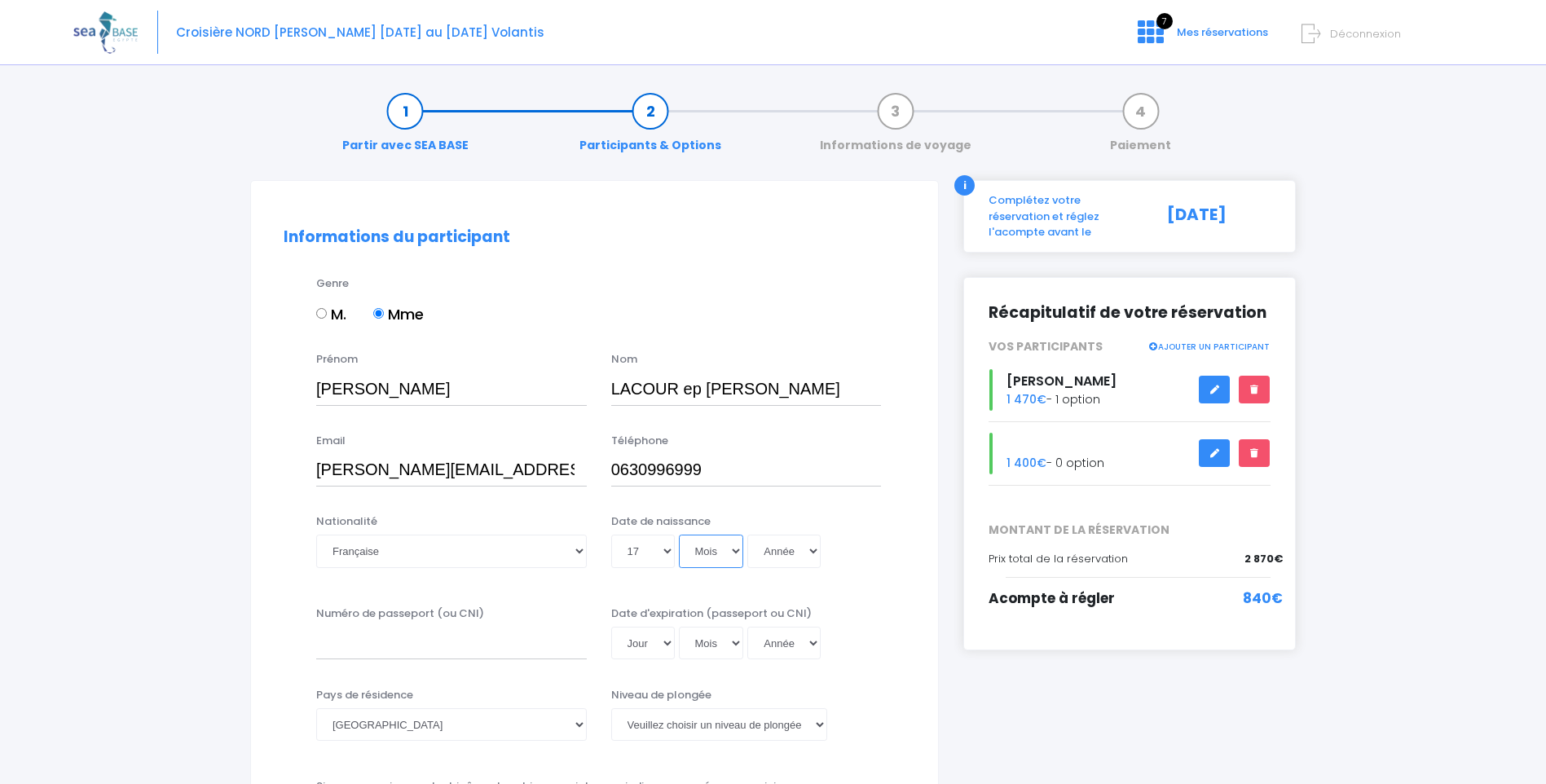
select select "09"
click at [679, 535] on select "Mois 01 02 03 04 05 06 07 08 09 10 11 12" at bounding box center [711, 551] width 65 height 33
click at [810, 552] on select "Année 2045 2044 2043 2042 2041 2040 2039 2038 2037 2036 2035 2034 2033 2032 203…" at bounding box center [784, 551] width 74 height 33
select select "1972"
click at [747, 535] on select "Année 2045 2044 2043 2042 2041 2040 2039 2038 2037 2036 2035 2034 2033 2032 203…" at bounding box center [784, 551] width 74 height 33
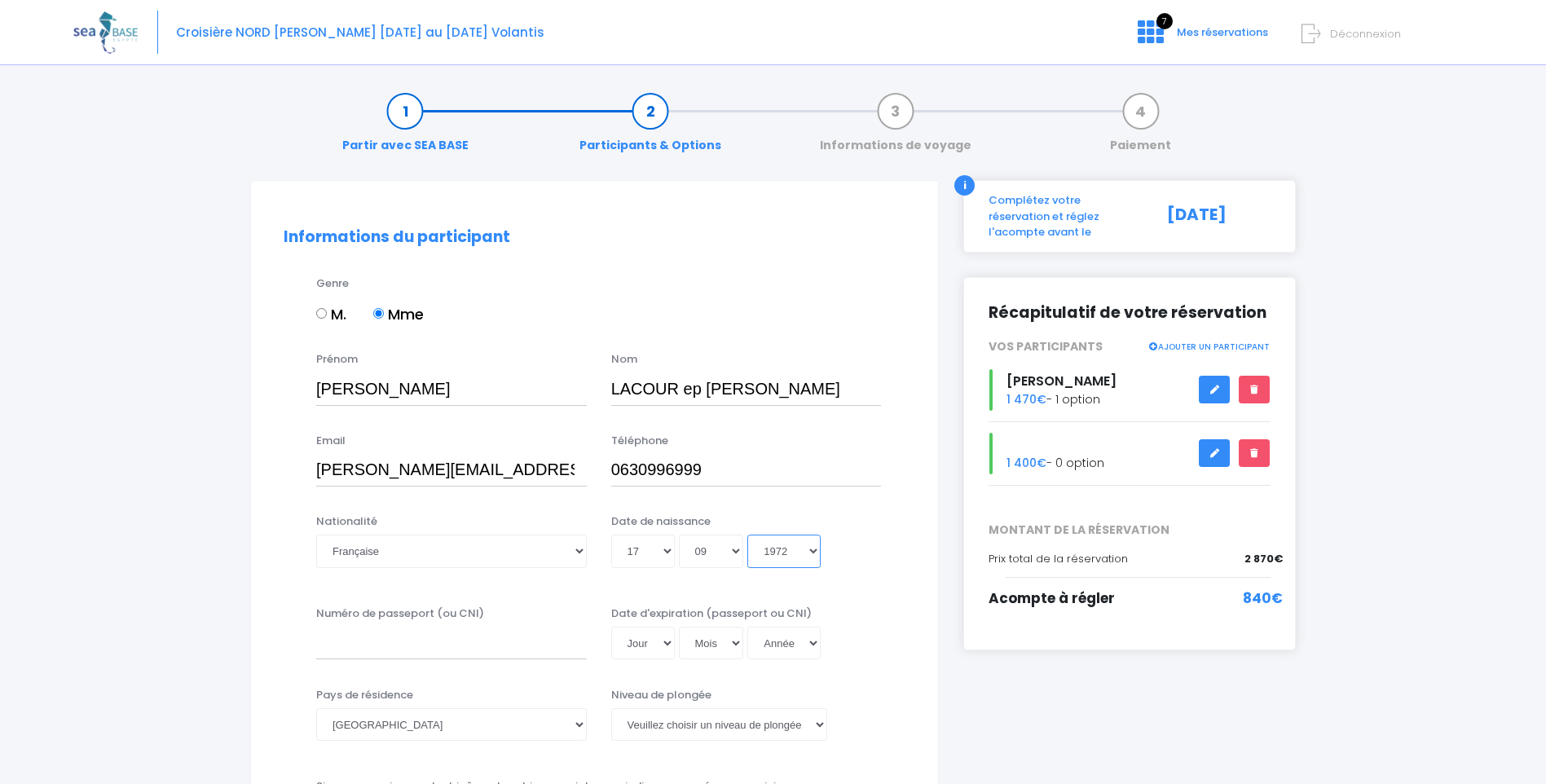
type input "1972-09-17"
click at [448, 649] on input "Numéro de passeport (ou CNI)" at bounding box center [452, 643] width 271 height 33
type input "22DH90259"
click at [664, 638] on select "Jour 01 02 03 04 05 06 07 08 09 10 11 12 13 14 15 16 17 18 19 20 21 22 23 24 25…" at bounding box center [642, 643] width 63 height 33
select select "10"
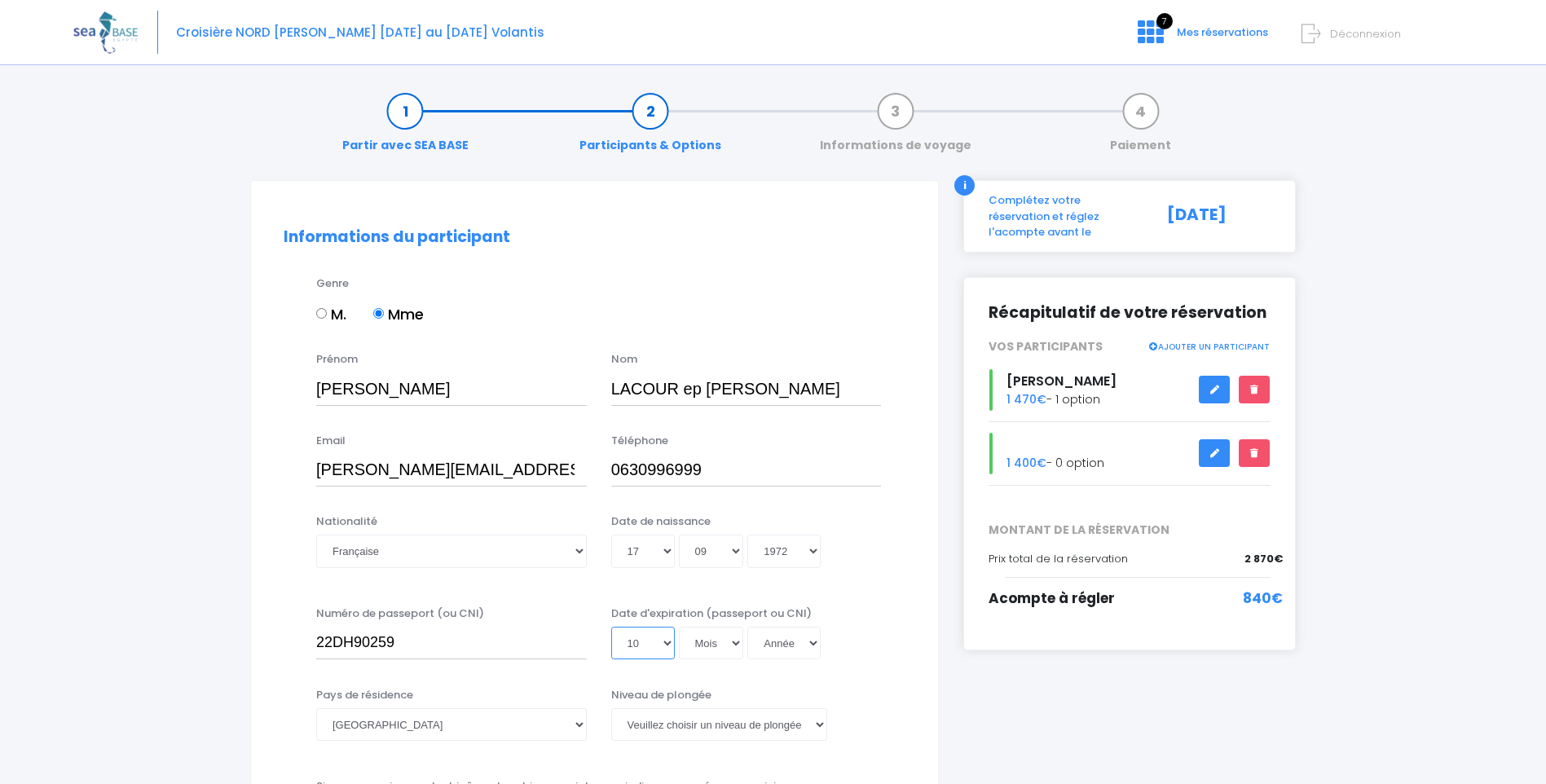
click at [611, 627] on select "Jour 01 02 03 04 05 06 07 08 09 10 11 12 13 14 15 16 17 18 19 20 21 22 23 24 25…" at bounding box center [642, 643] width 63 height 33
click at [730, 639] on select "Mois 01 02 03 04 05 06 07 08 09 10 11 12" at bounding box center [711, 643] width 65 height 33
select select "06"
click at [679, 627] on select "Mois 01 02 03 04 05 06 07 08 09 10 11 12" at bounding box center [711, 643] width 65 height 33
click at [811, 644] on select "Année 2045 2044 2043 2042 2041 2040 2039 2038 2037 2036 2035 2034 2033 2032 203…" at bounding box center [784, 643] width 74 height 33
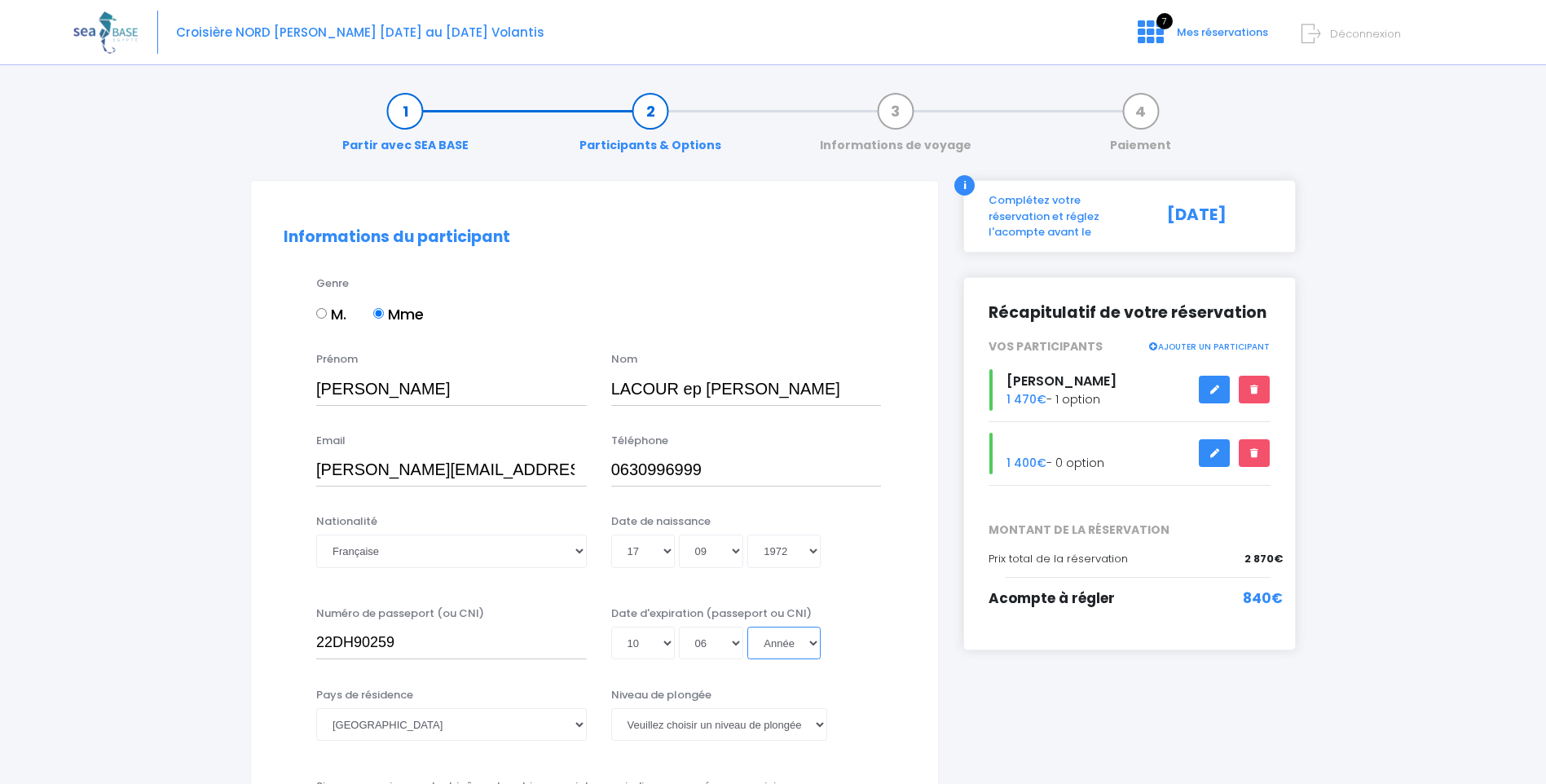
select select "2032"
click at [747, 627] on select "Année 2045 2044 2043 2042 2041 2040 2039 2038 2037 2036 2035 2034 2033 2032 203…" at bounding box center [784, 643] width 74 height 33
type input "2032-06-10"
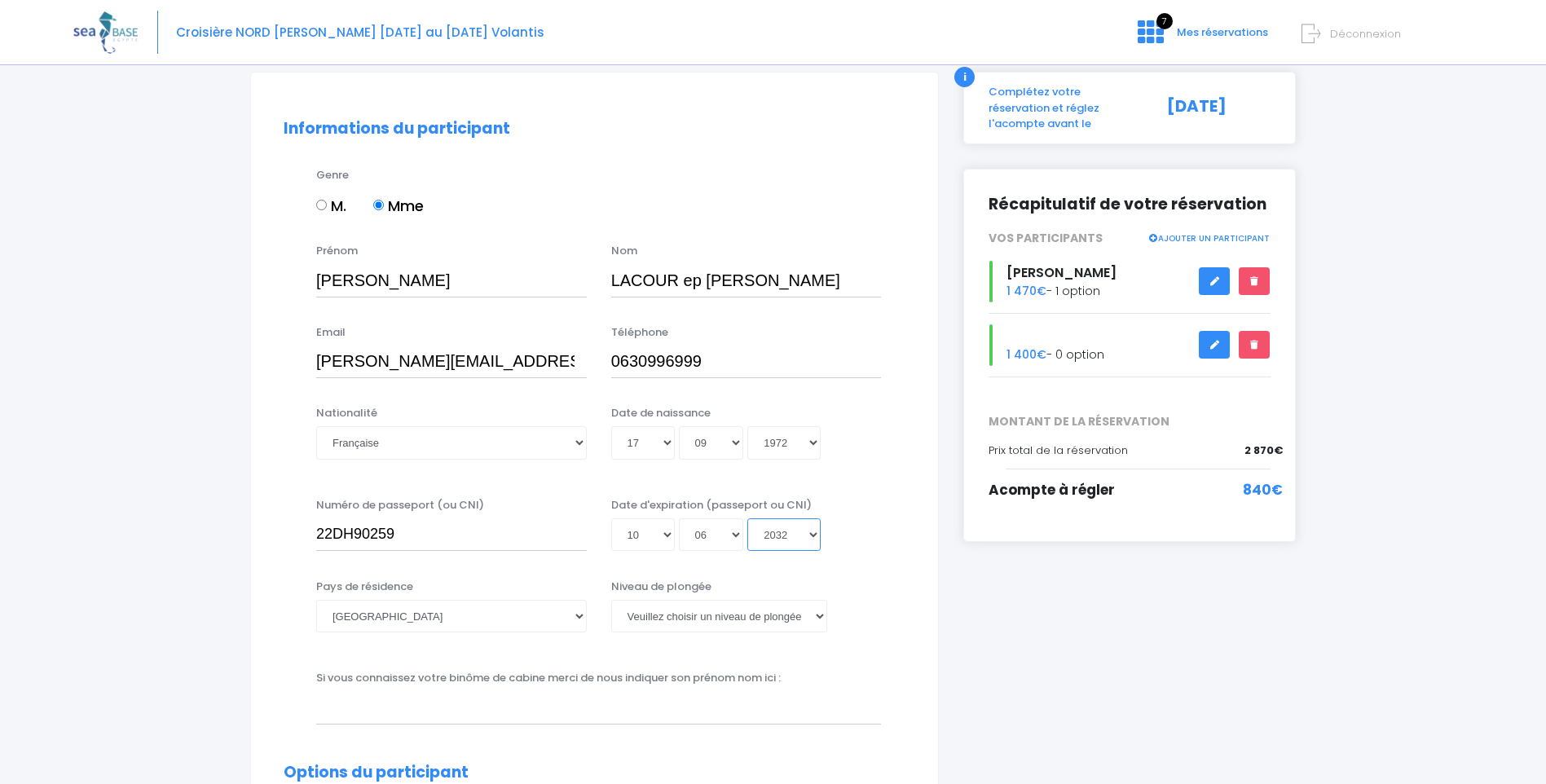
scroll to position [163, 0]
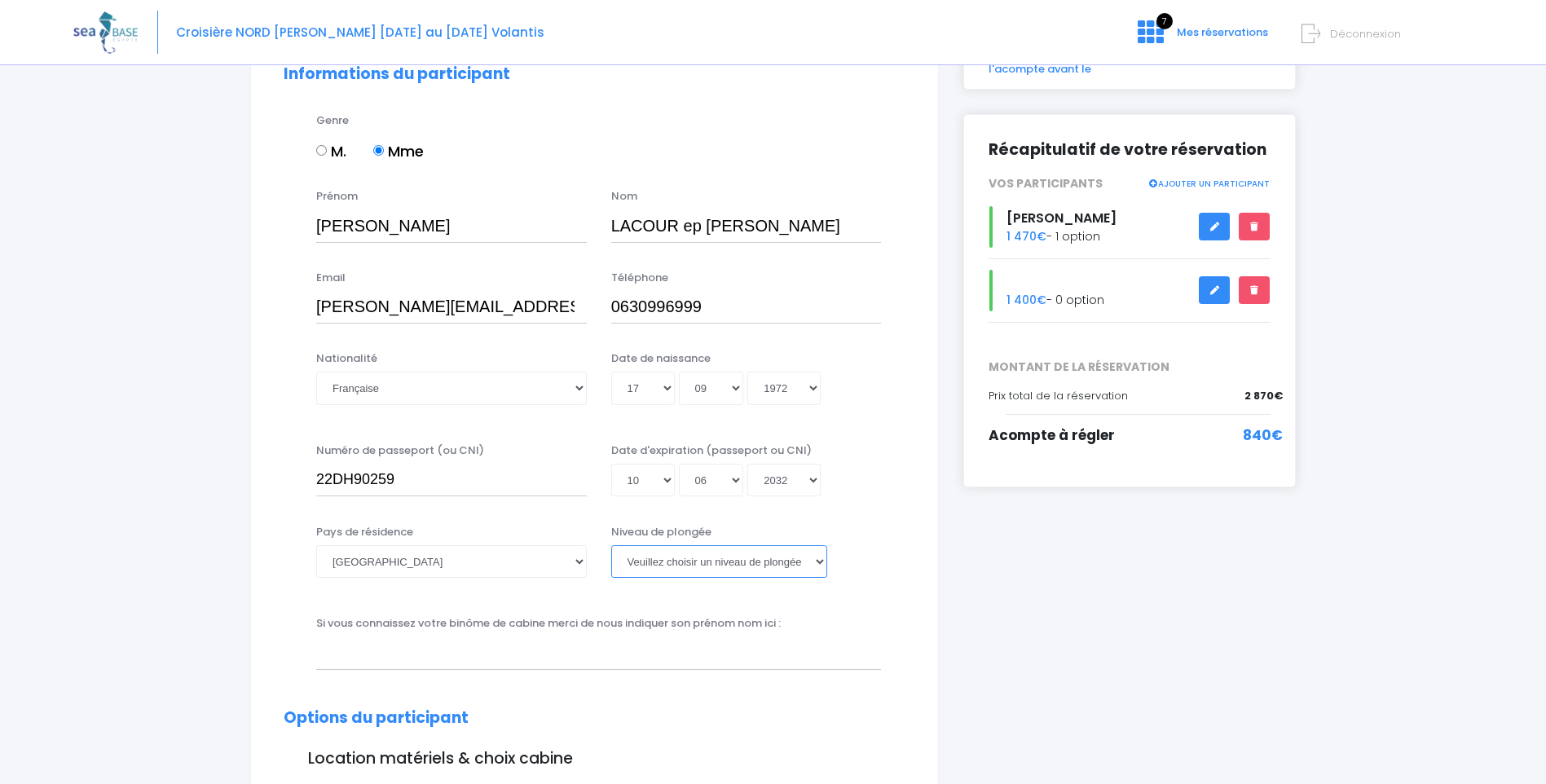
click at [821, 558] on select "Veuillez choisir un niveau de plongée Non plongeur Junior OW diver Adventure OW…" at bounding box center [718, 561] width 216 height 33
select select "N2"
click at [611, 545] on select "Veuillez choisir un niveau de plongée Non plongeur Junior OW diver Adventure OW…" at bounding box center [718, 561] width 216 height 33
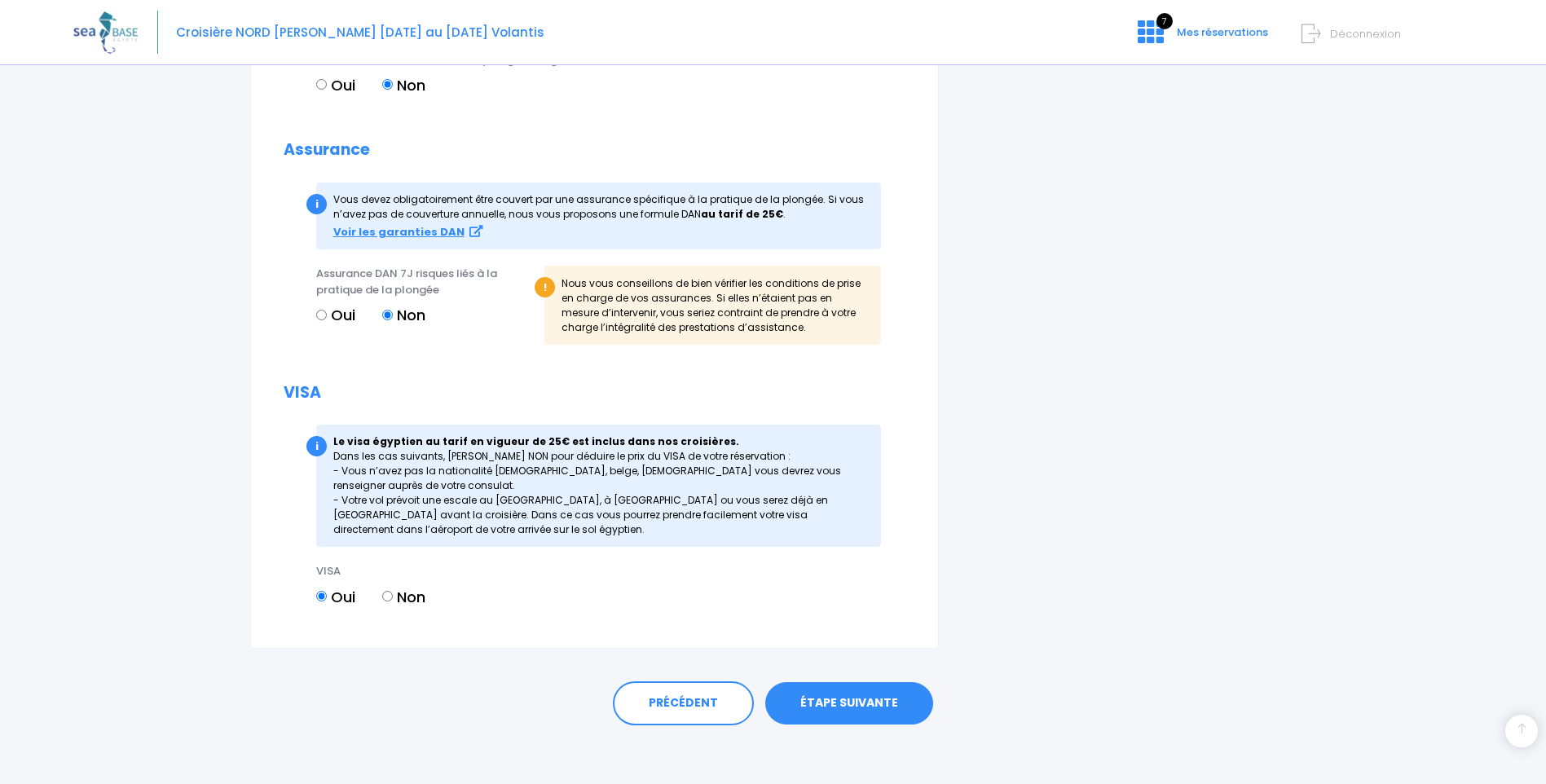
scroll to position [1677, 0]
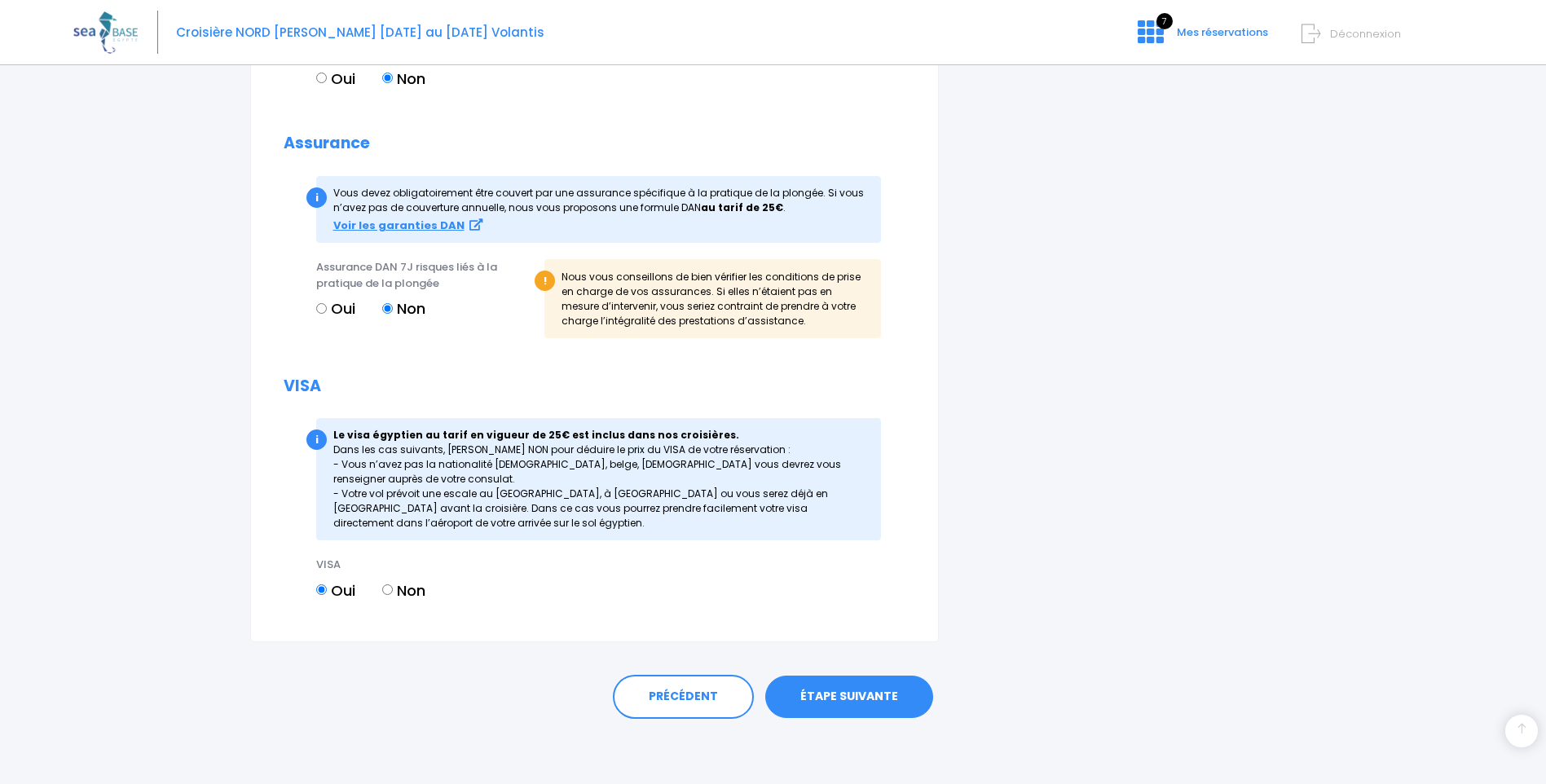
click at [388, 587] on input "Non" at bounding box center [388, 589] width 11 height 11
radio input "true"
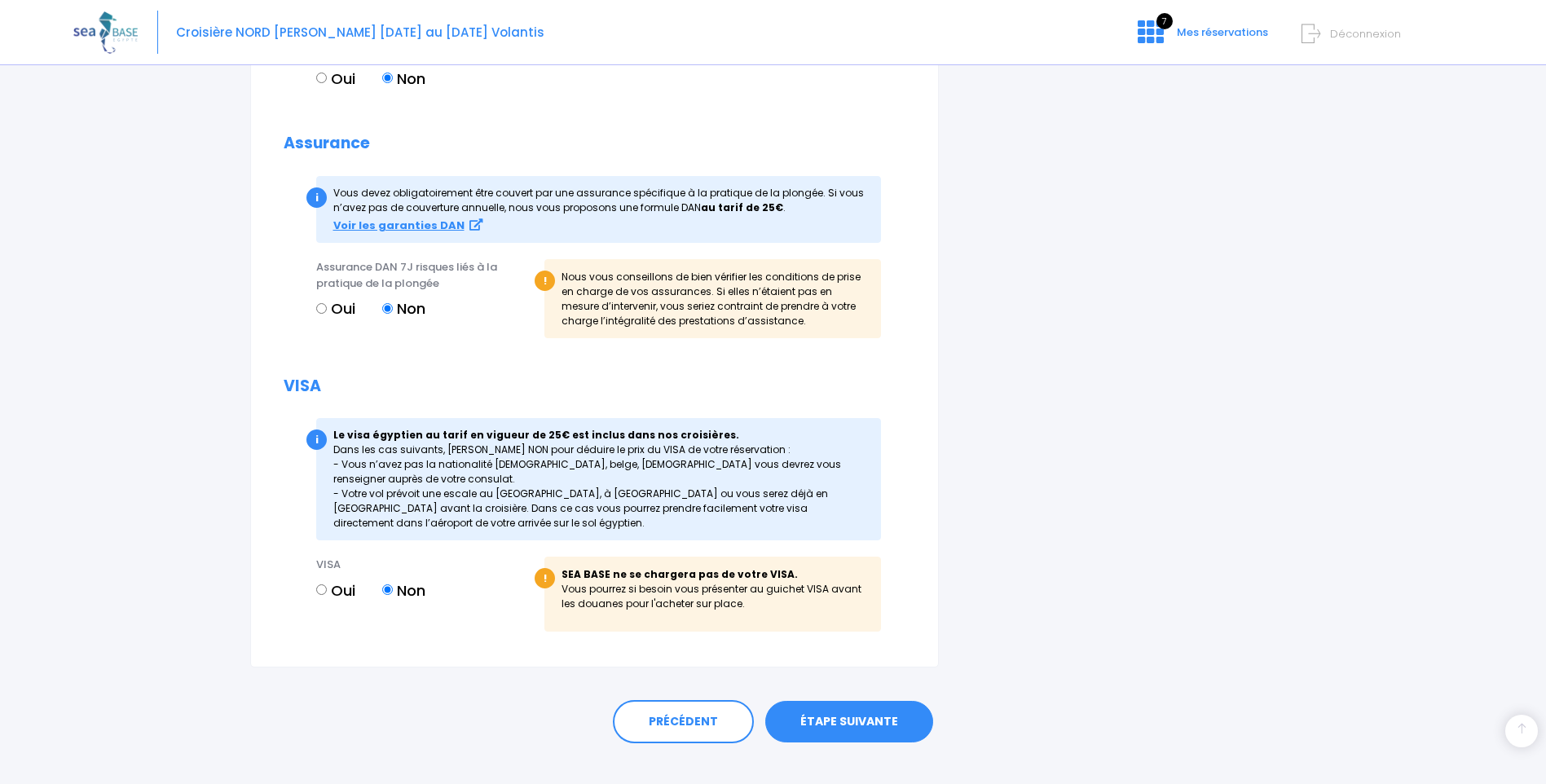
click at [321, 587] on input "Oui" at bounding box center [322, 589] width 11 height 11
radio input "true"
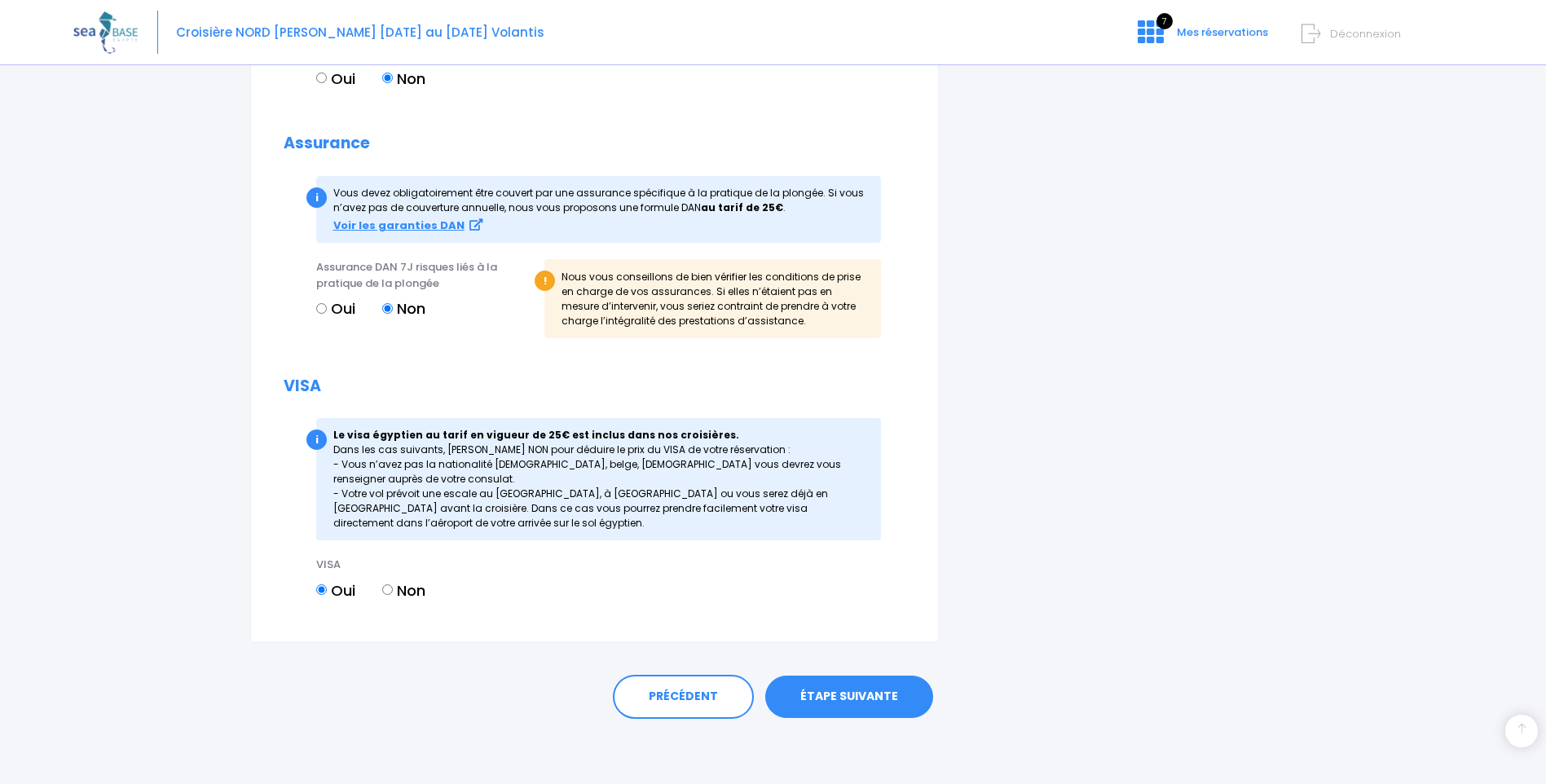
click at [857, 696] on link "ÉTAPE SUIVANTE" at bounding box center [850, 697] width 168 height 42
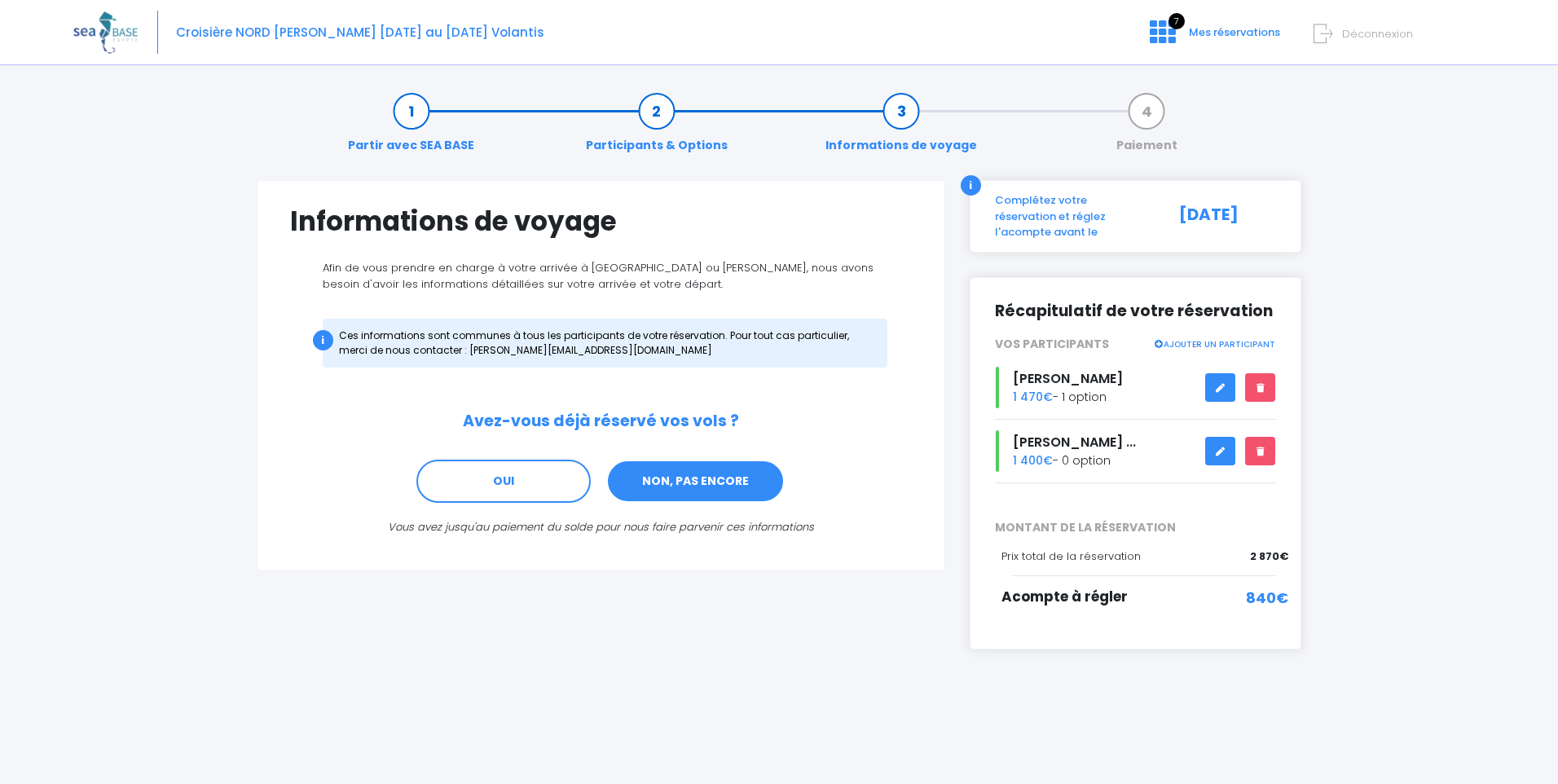
click at [699, 479] on link "NON, PAS ENCORE" at bounding box center [695, 481] width 178 height 44
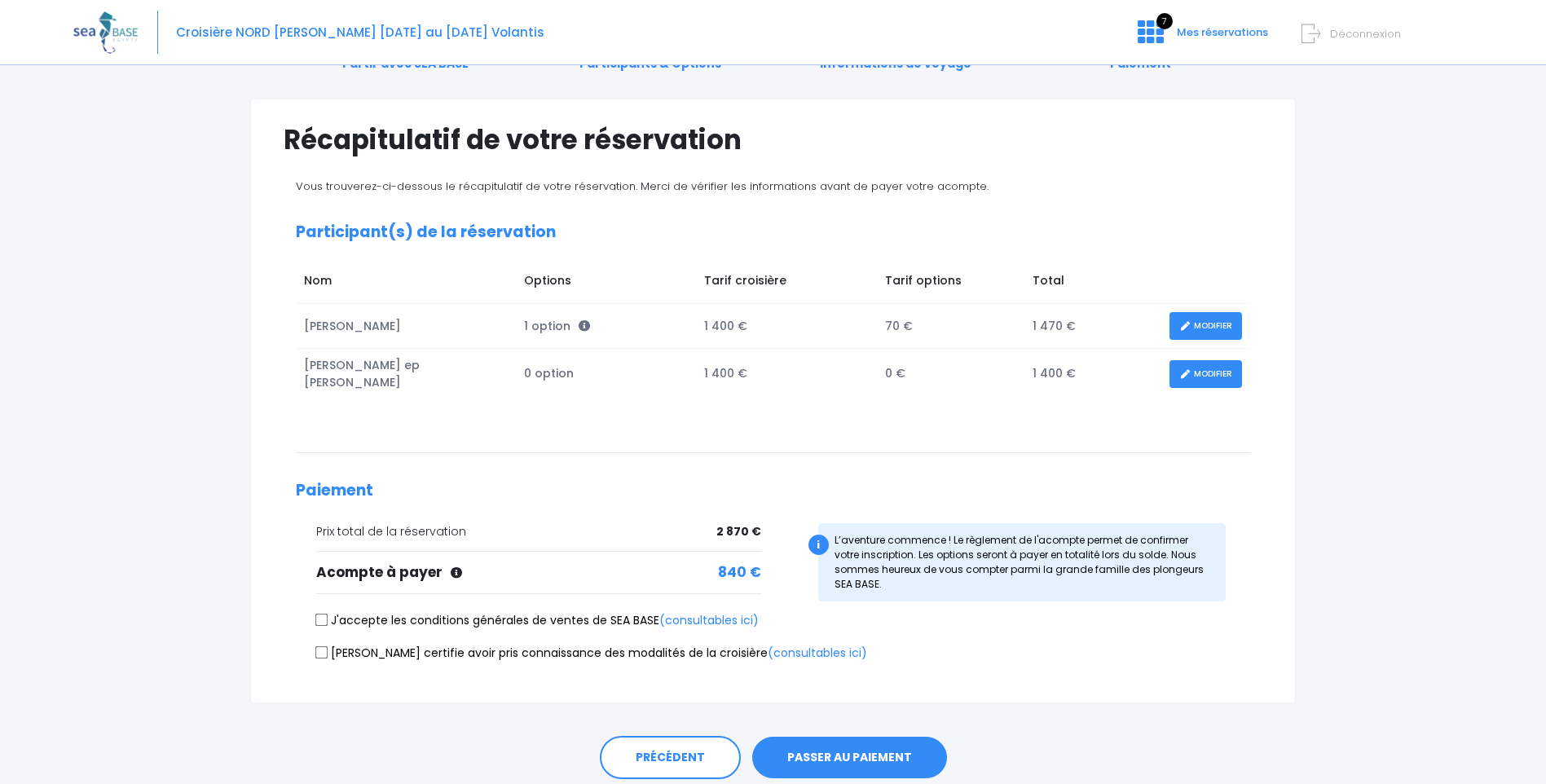
scroll to position [136, 0]
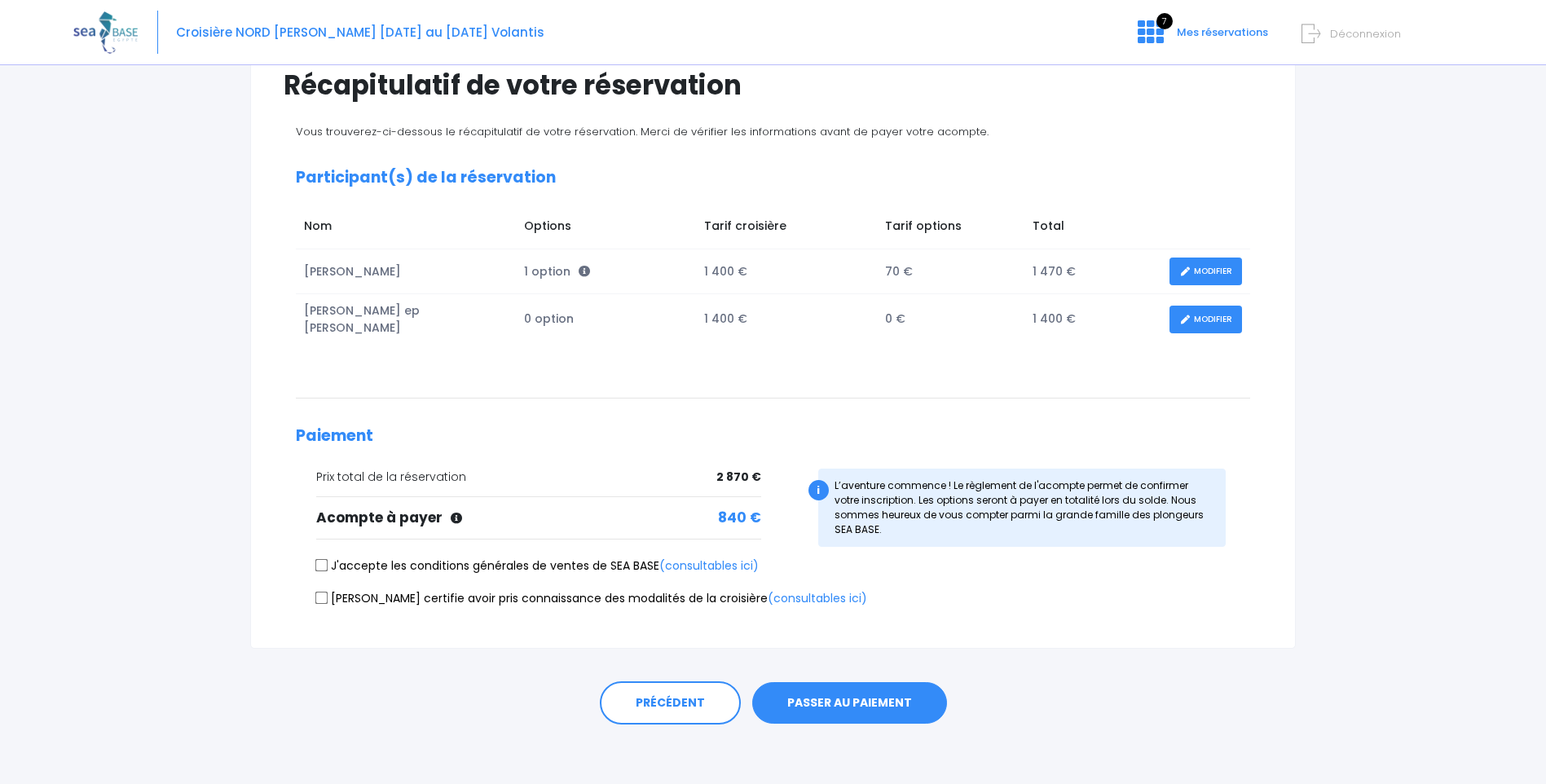
click at [320, 562] on input "J'accepte les conditions générales de ventes de SEA BASE (consultables ici)" at bounding box center [322, 564] width 13 height 13
checkbox input "true"
click at [324, 591] on input "Je certifie avoir pris connaissance des modalités de la croisière (consultables…" at bounding box center [322, 597] width 13 height 13
checkbox input "true"
click at [850, 706] on button "PASSER AU PAIEMENT" at bounding box center [850, 703] width 195 height 42
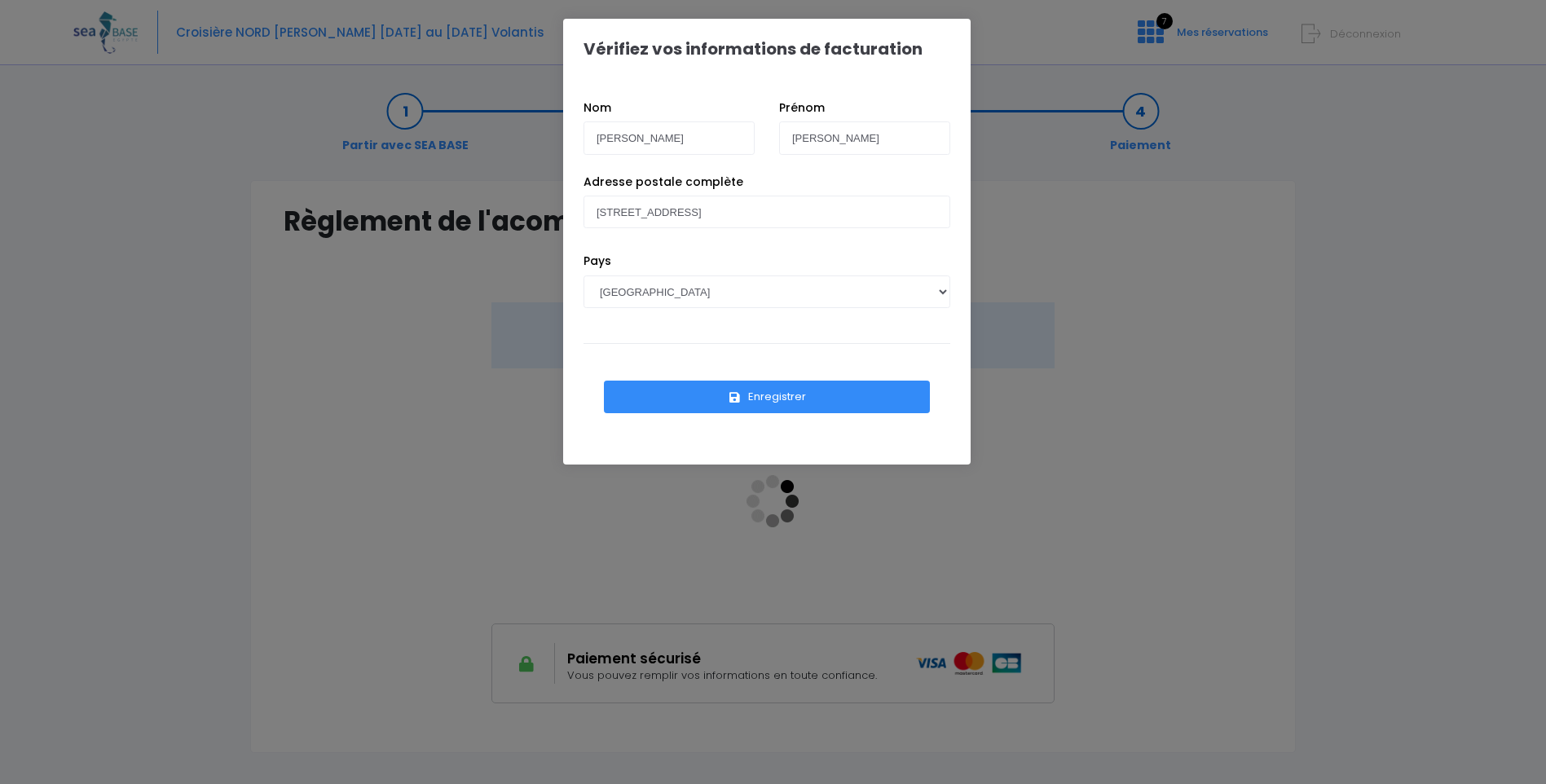
click at [773, 403] on button "Enregistrer" at bounding box center [767, 397] width 326 height 33
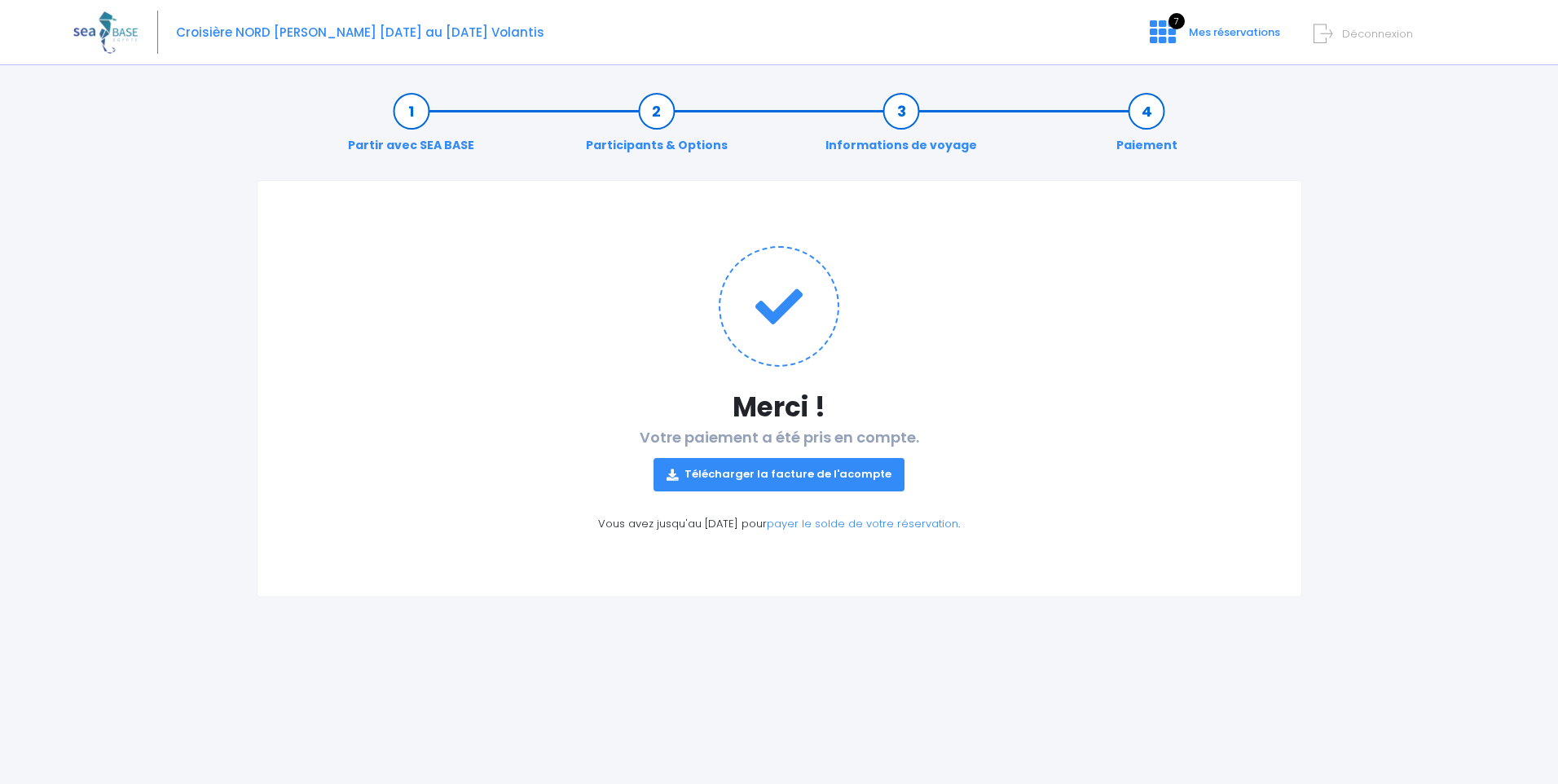
click at [774, 472] on link "Télécharger la facture de l'acompte" at bounding box center [779, 474] width 251 height 33
